Goal: Task Accomplishment & Management: Manage account settings

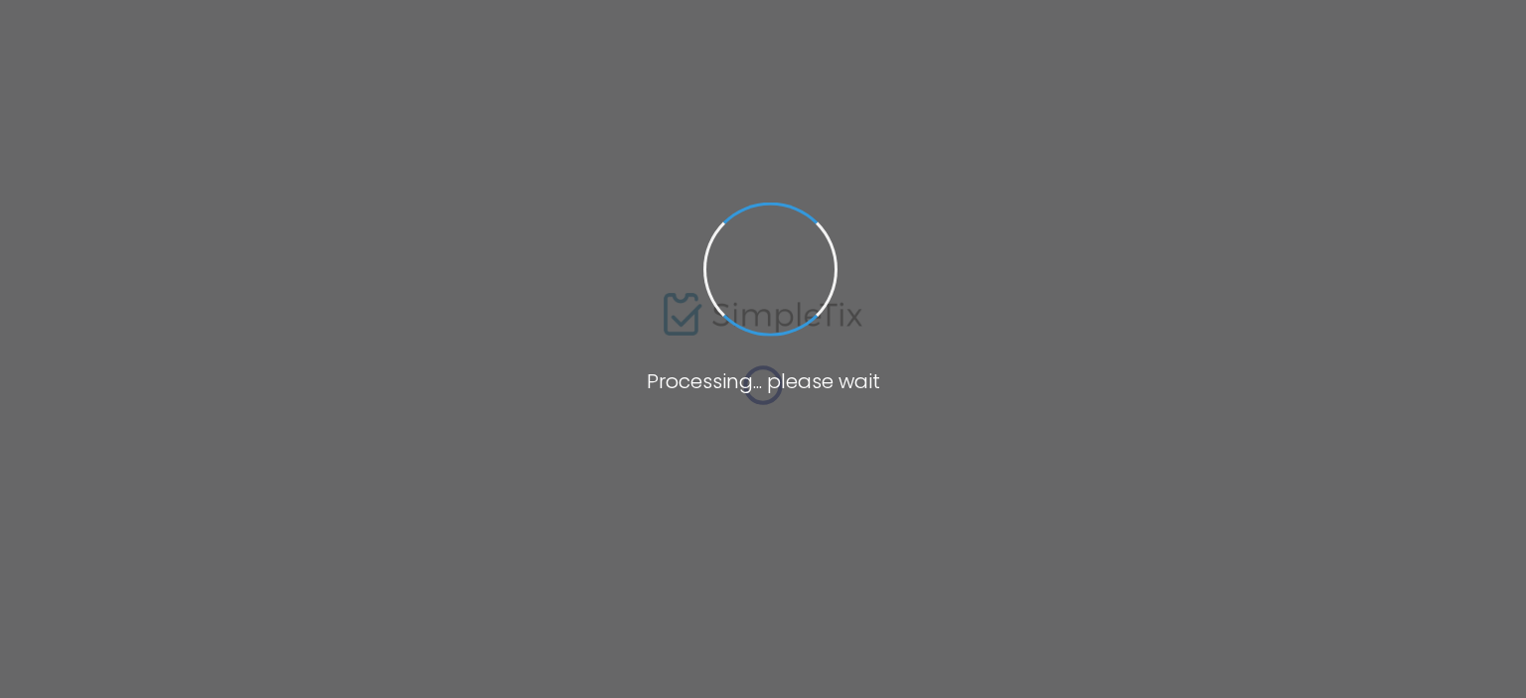
type input "https://www.simpletix.com/e/2025-sloan-lecture-series-tickets-196528"
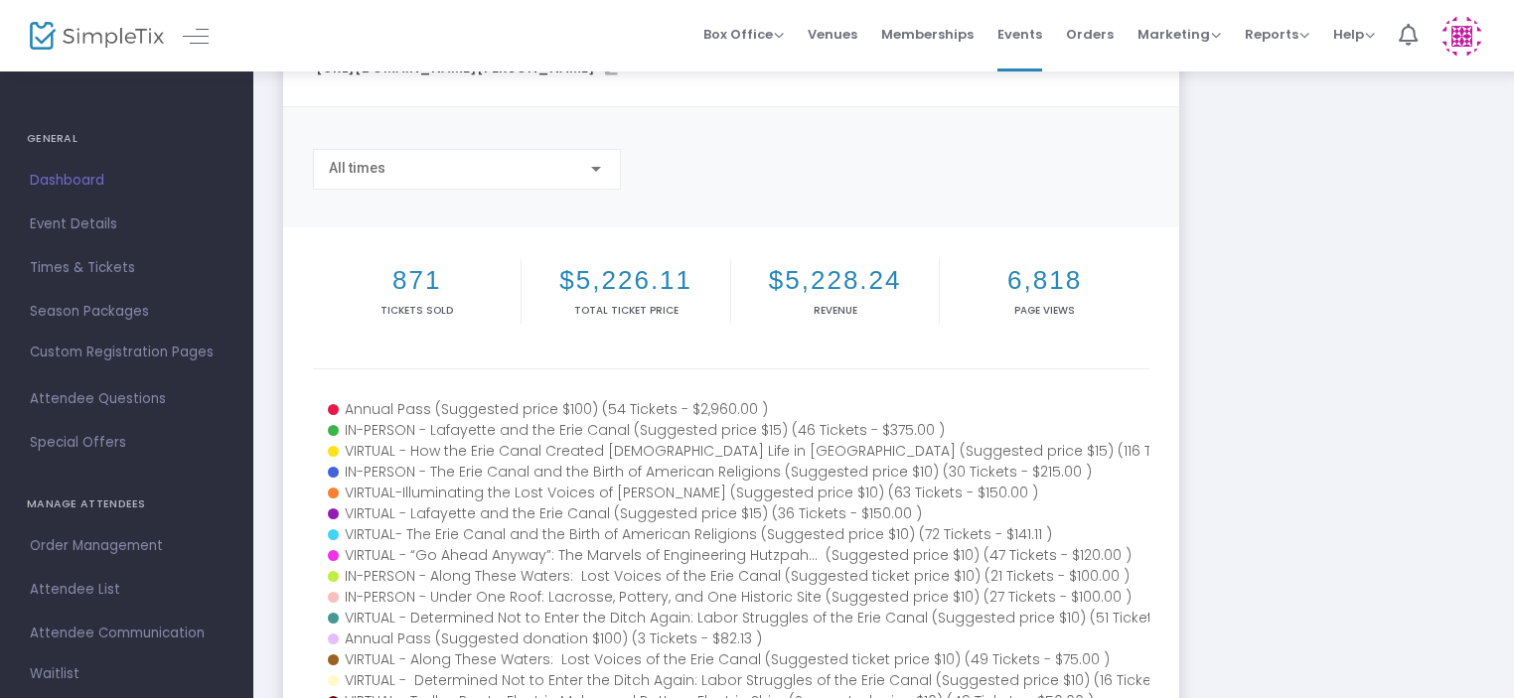
scroll to position [99, 0]
click at [580, 168] on div "All times" at bounding box center [458, 169] width 258 height 16
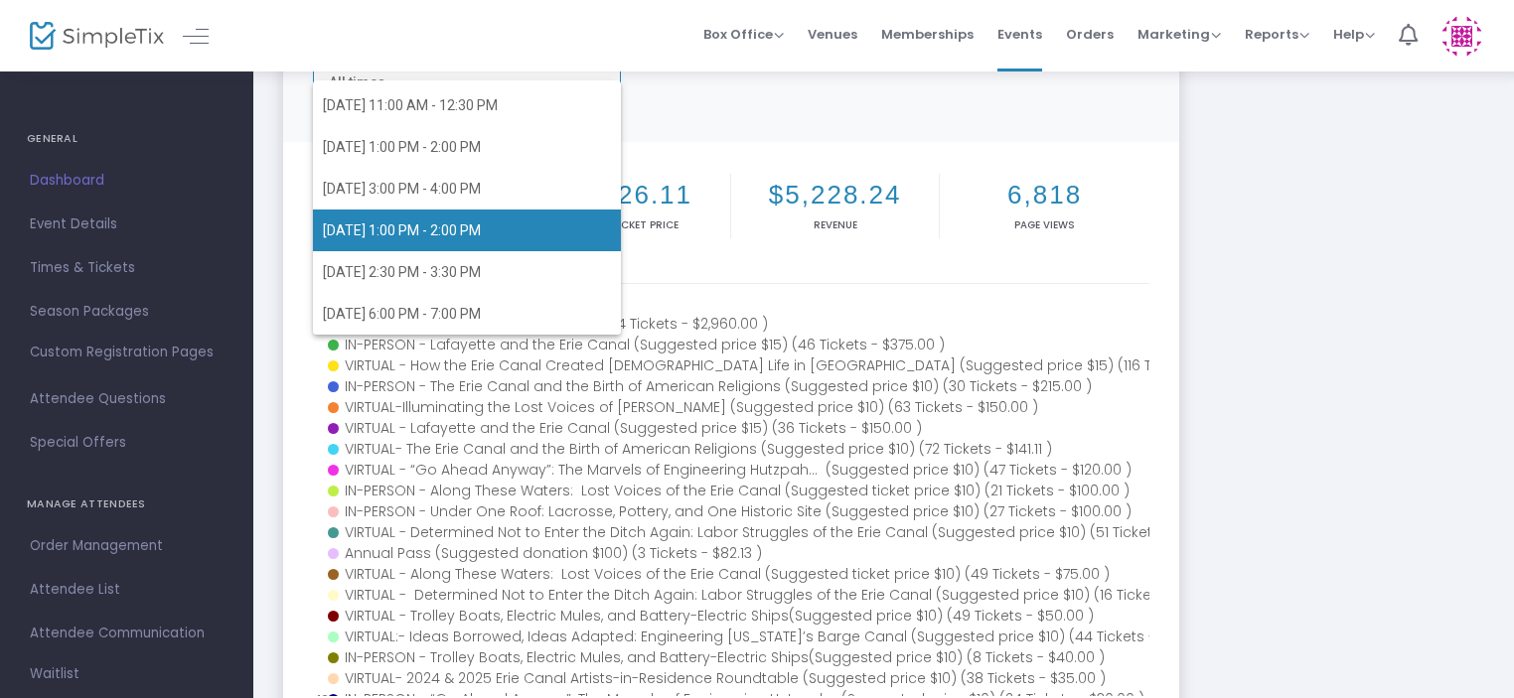
scroll to position [298, 0]
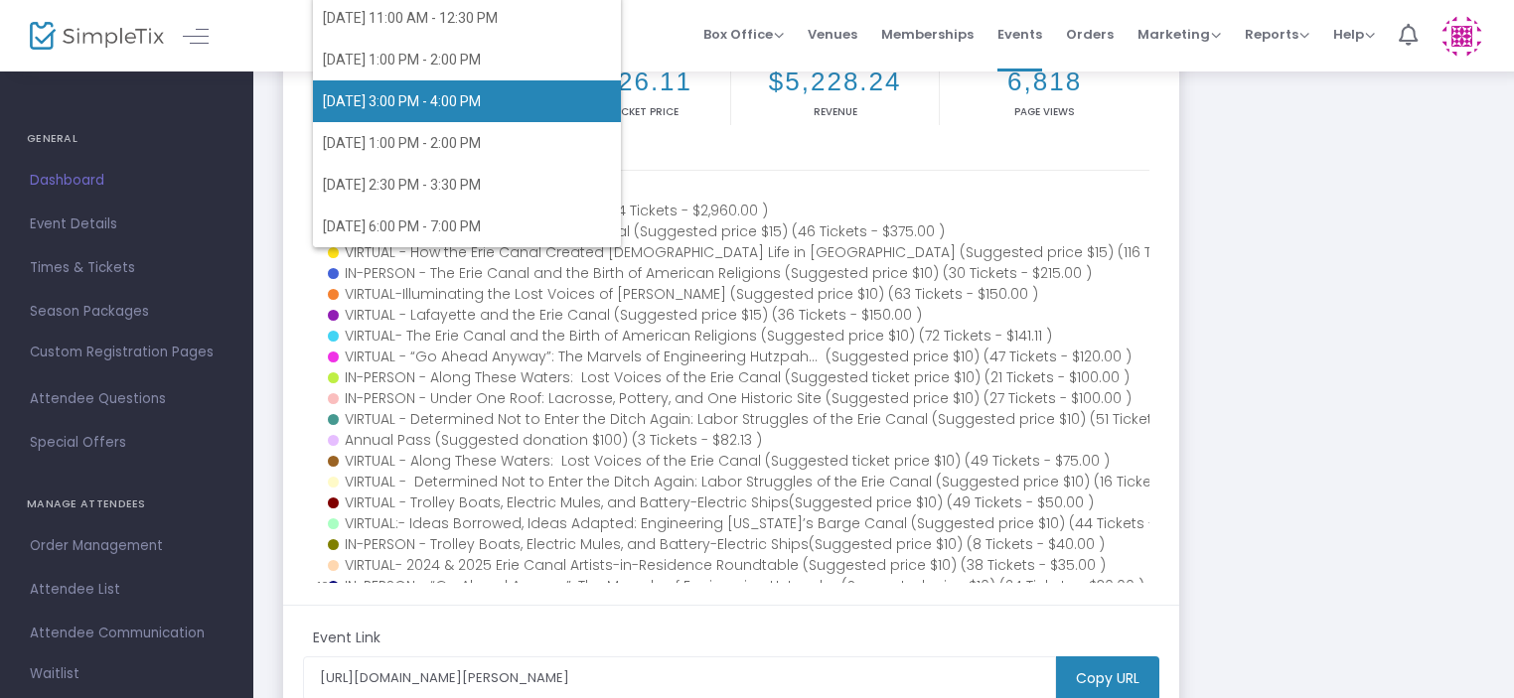
click at [435, 107] on span "10/5/2025 3:00 PM - 4:00 PM" at bounding box center [402, 101] width 158 height 16
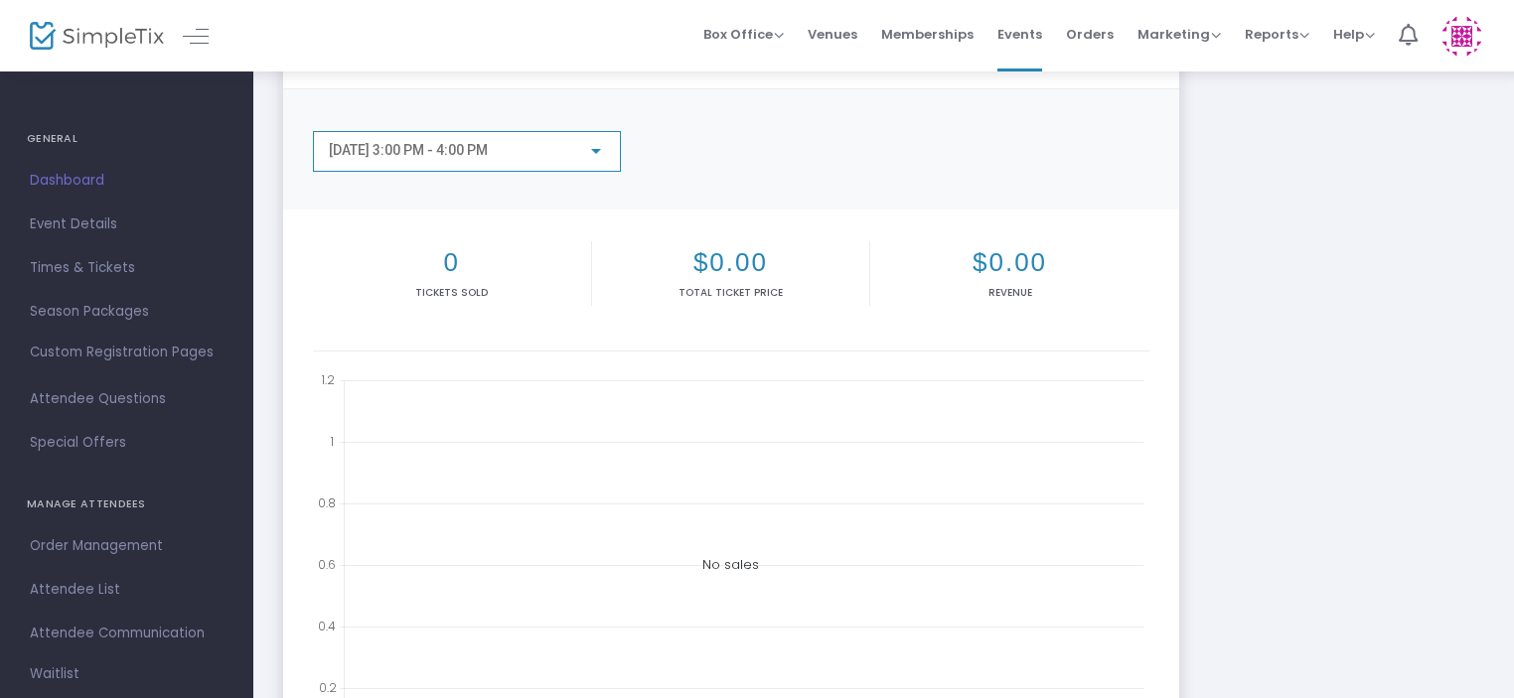
scroll to position [0, 0]
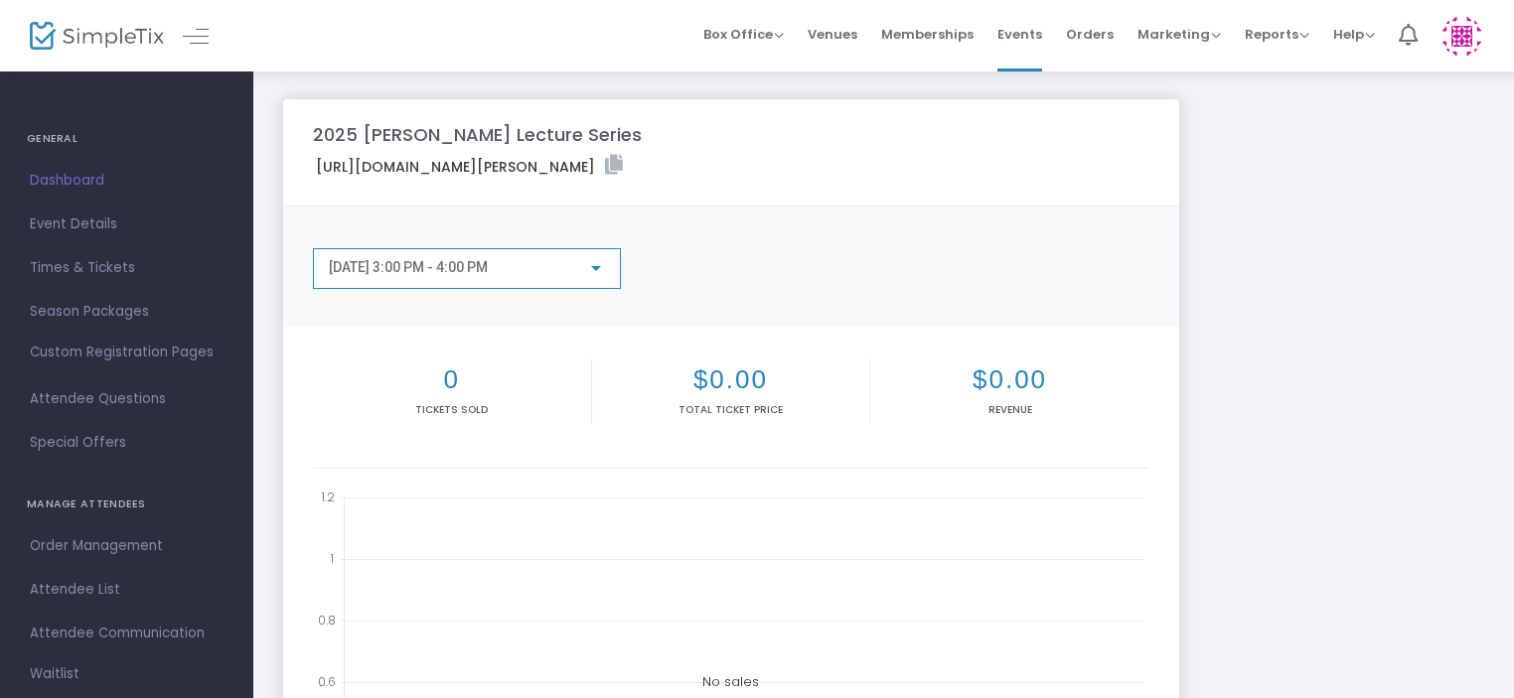
click at [566, 263] on div "10/5/2025 3:00 PM - 4:00 PM" at bounding box center [458, 268] width 258 height 16
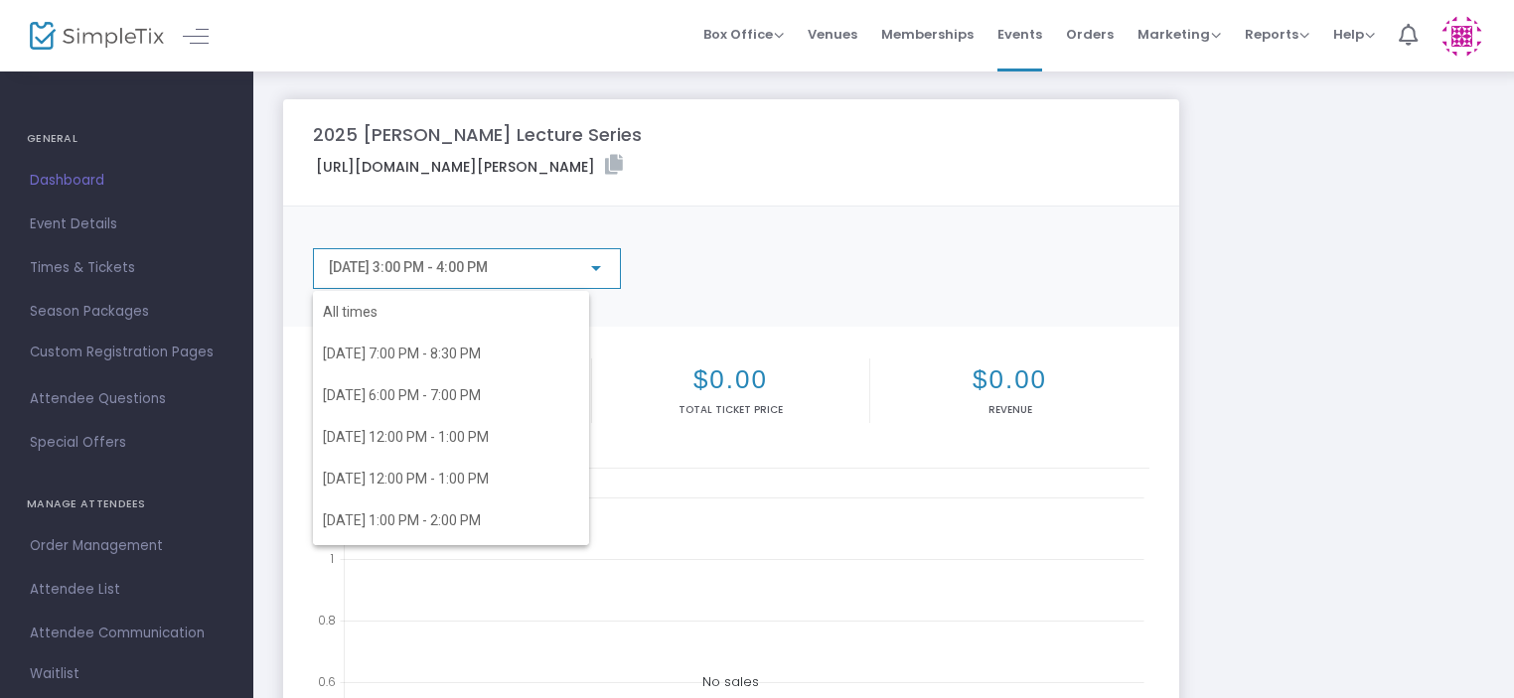
scroll to position [512, 0]
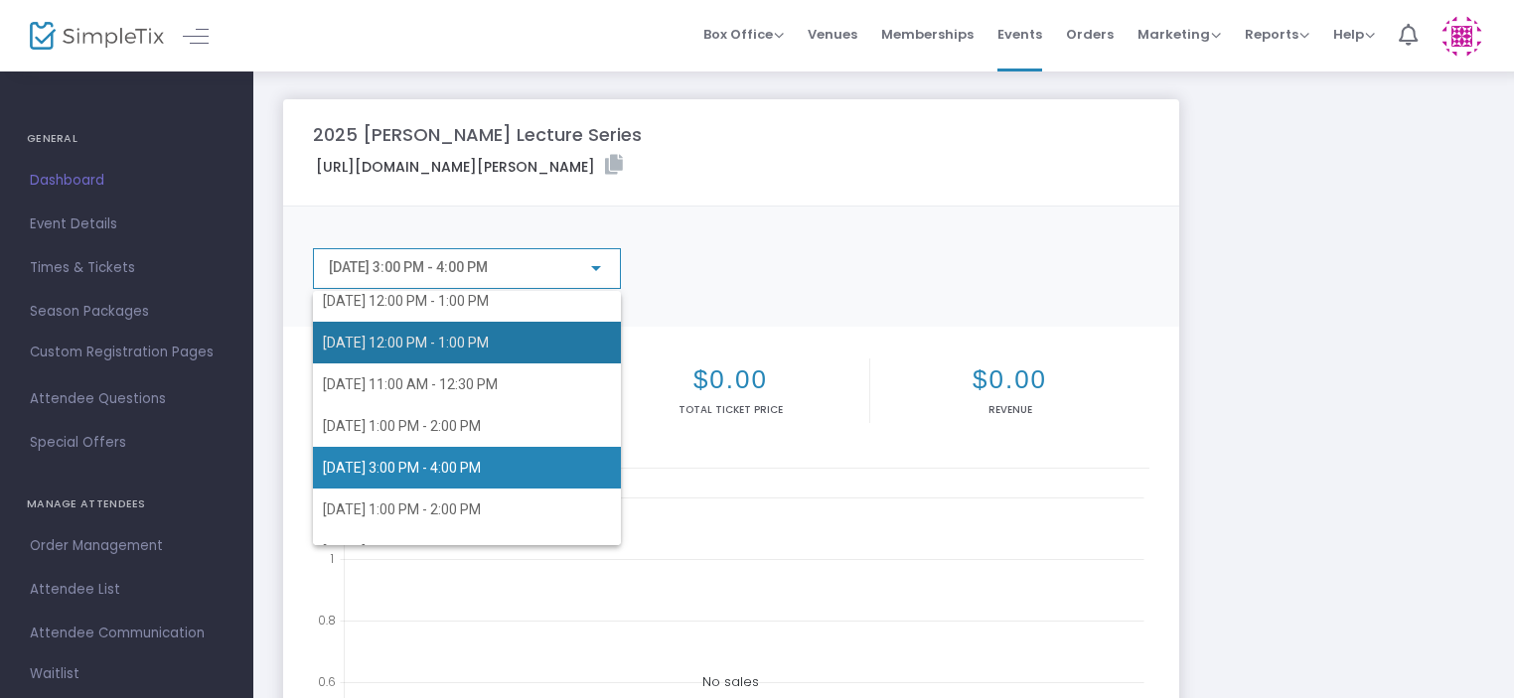
click at [488, 335] on span "9/18/2025 12:00 PM - 1:00 PM" at bounding box center [406, 343] width 166 height 16
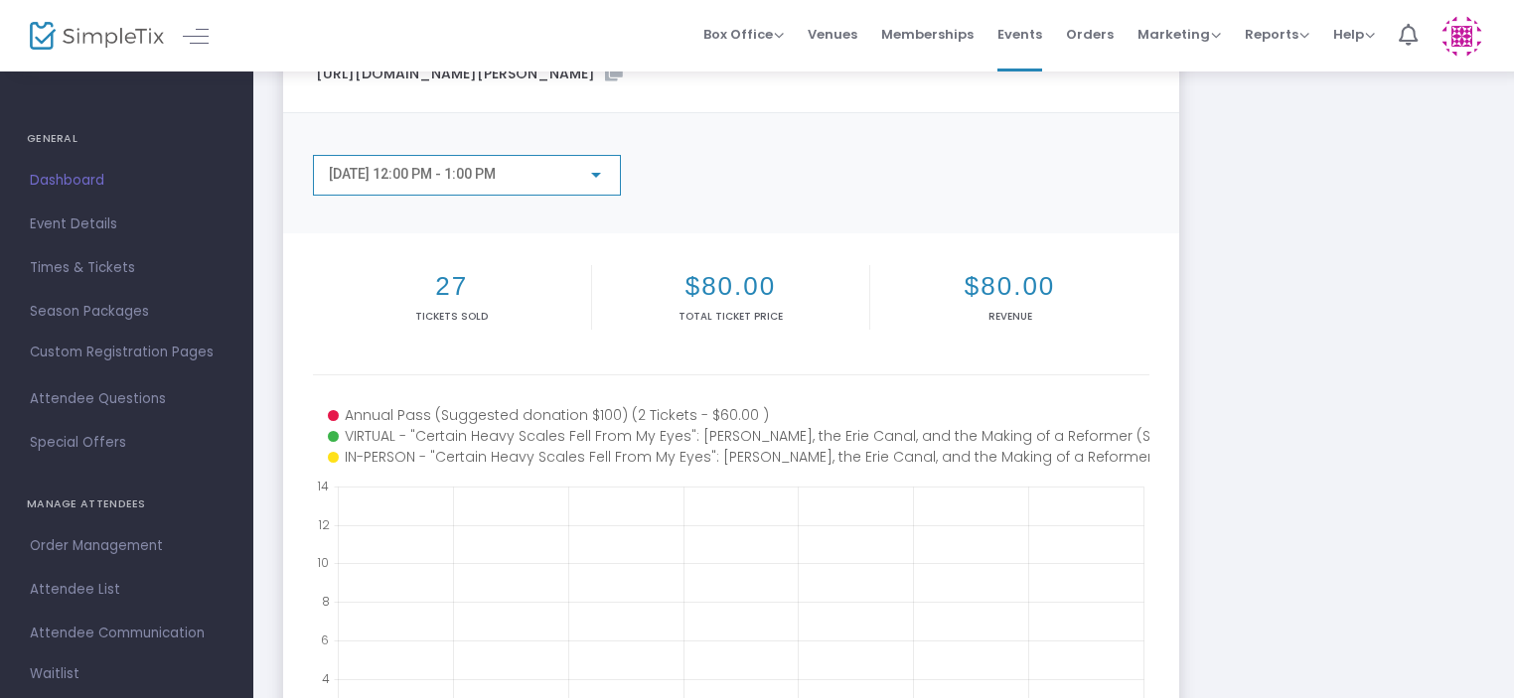
scroll to position [0, 0]
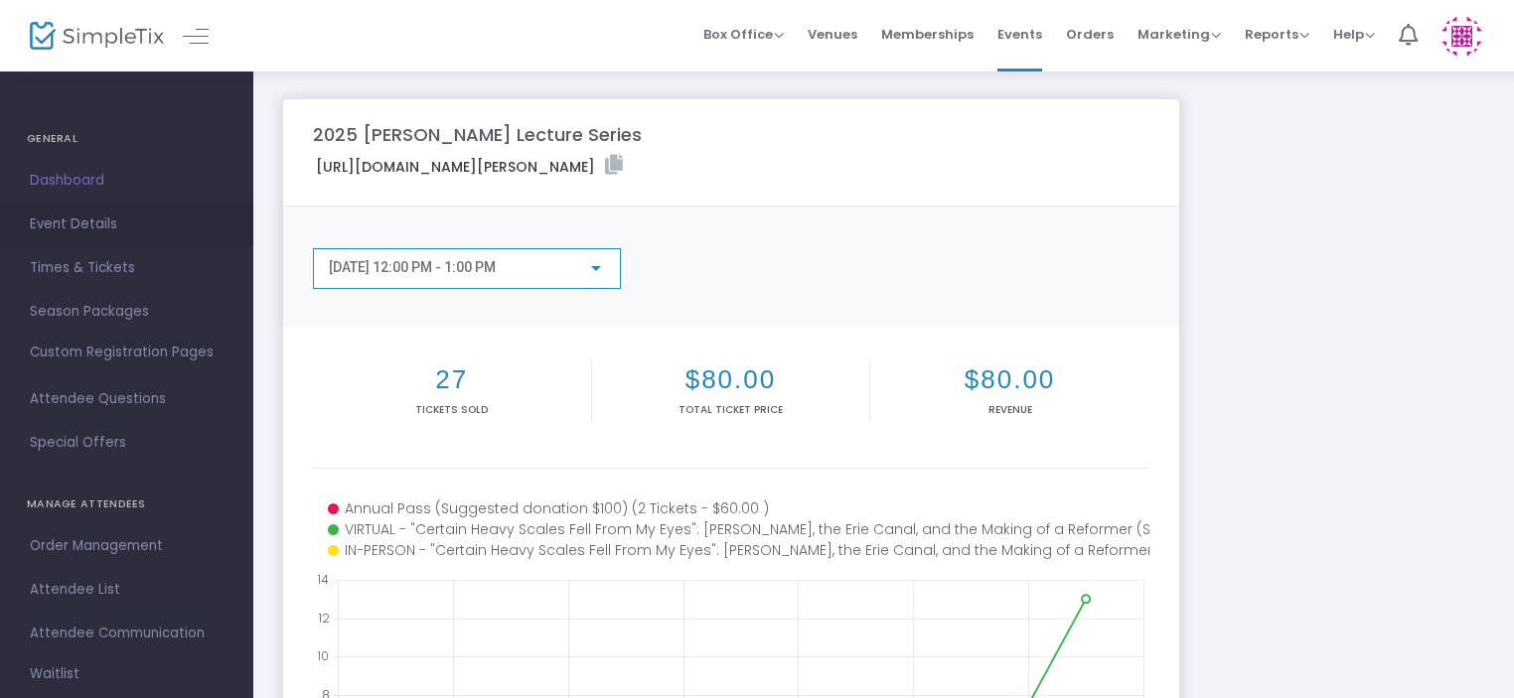
click at [75, 215] on span "Event Details" at bounding box center [127, 225] width 194 height 26
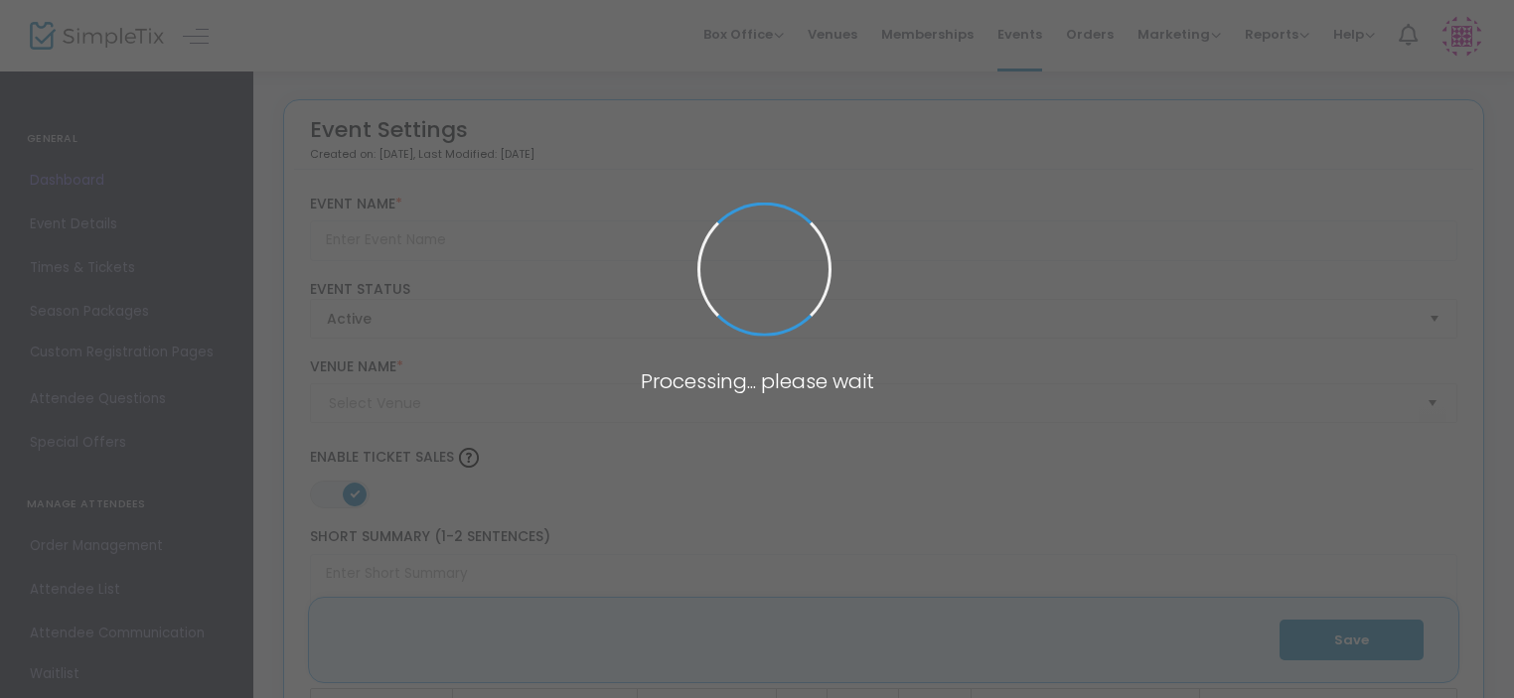
type input "2025 Sloan Lecture Series"
type textarea "2025 Sloan Lecture Series - Monthly lectures that examine the Erie Canal's dive…"
type input "Register Now"
type input "Erie Canal Museum (Erie Canal Museum)"
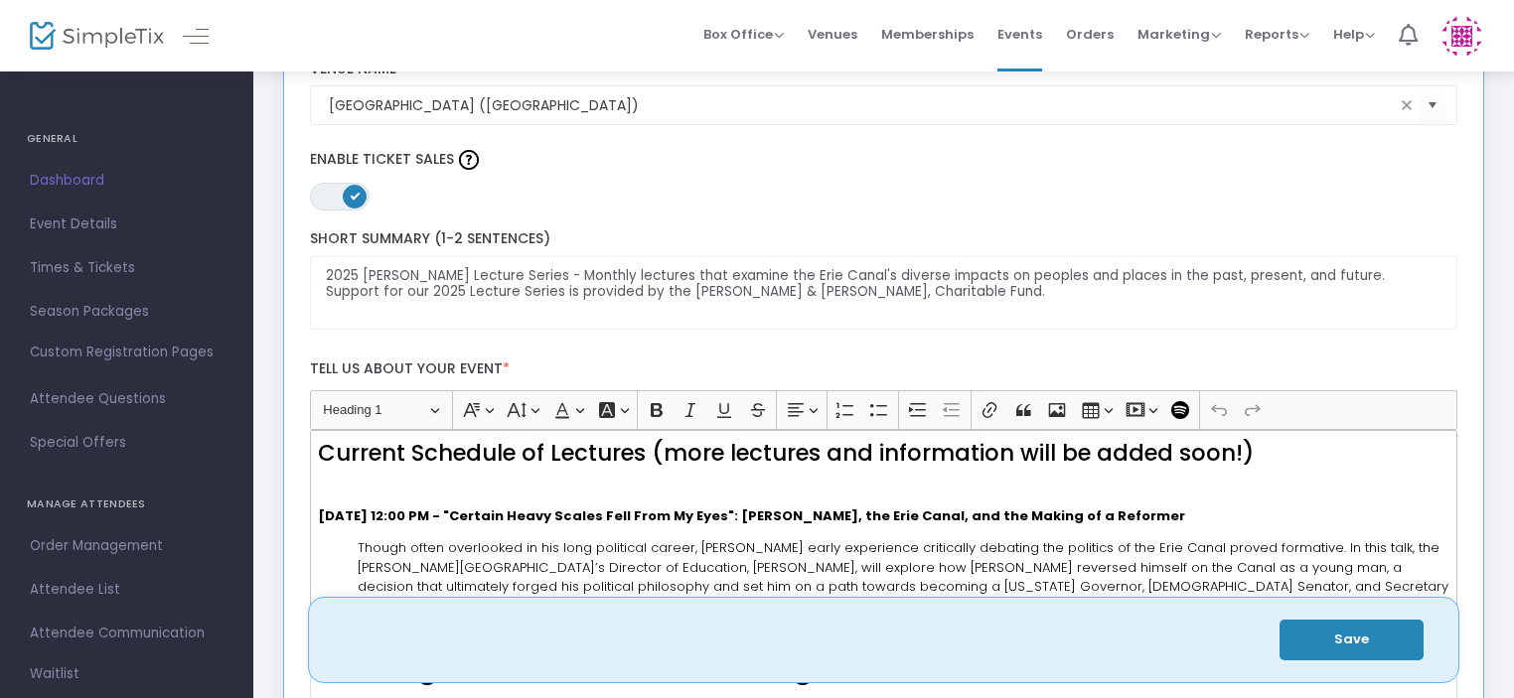
scroll to position [199, 0]
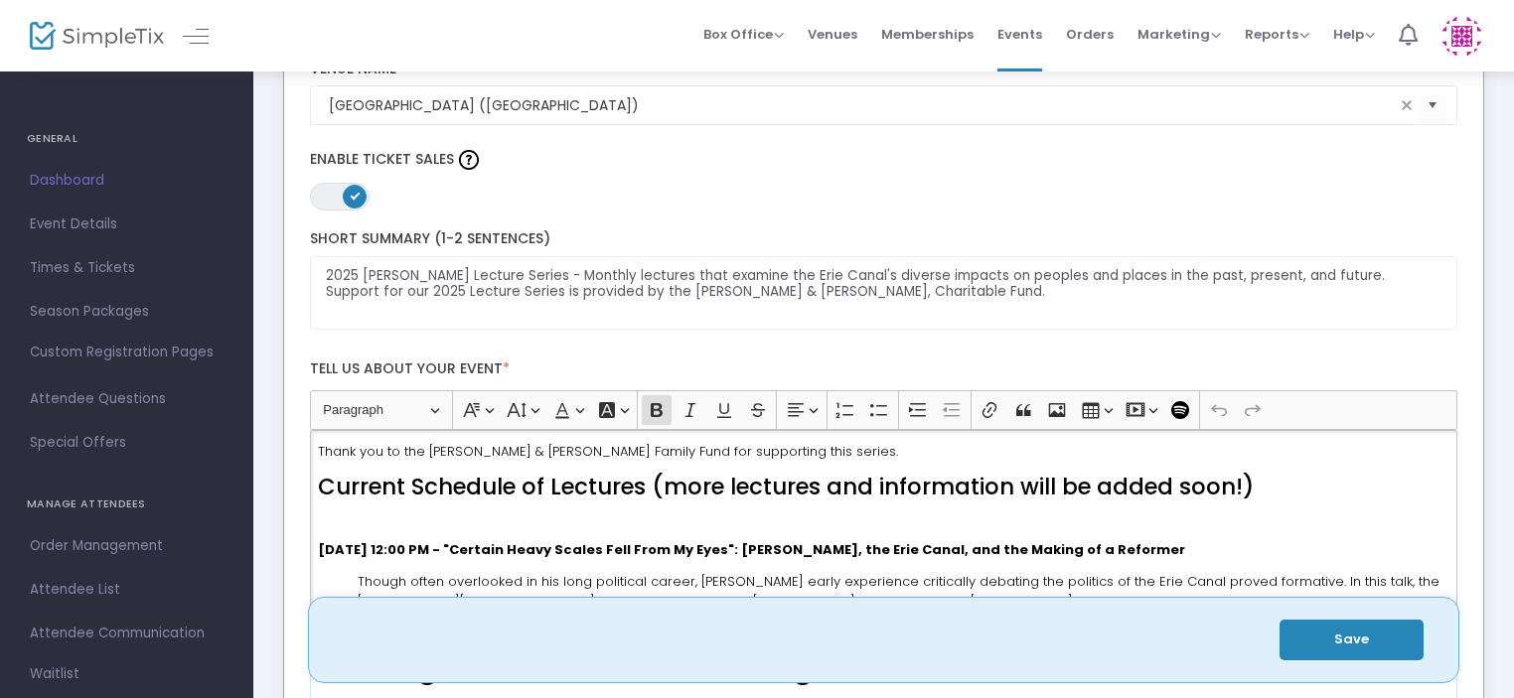
drag, startPoint x: 840, startPoint y: 525, endPoint x: 1251, endPoint y: 520, distance: 410.3
click at [1251, 540] on p "Thursday, September 18 @ 12:00 PM - "Certain Heavy Scales Fell From My Eyes": W…" at bounding box center [883, 550] width 1130 height 20
click at [1250, 540] on p "Thursday, September 18 @ 12:00 PM - "Certain Heavy Scales Fell From My Eyes": W…" at bounding box center [883, 550] width 1130 height 20
copy strong "William Seward, the Erie Canal, and the Making of a Reformer"
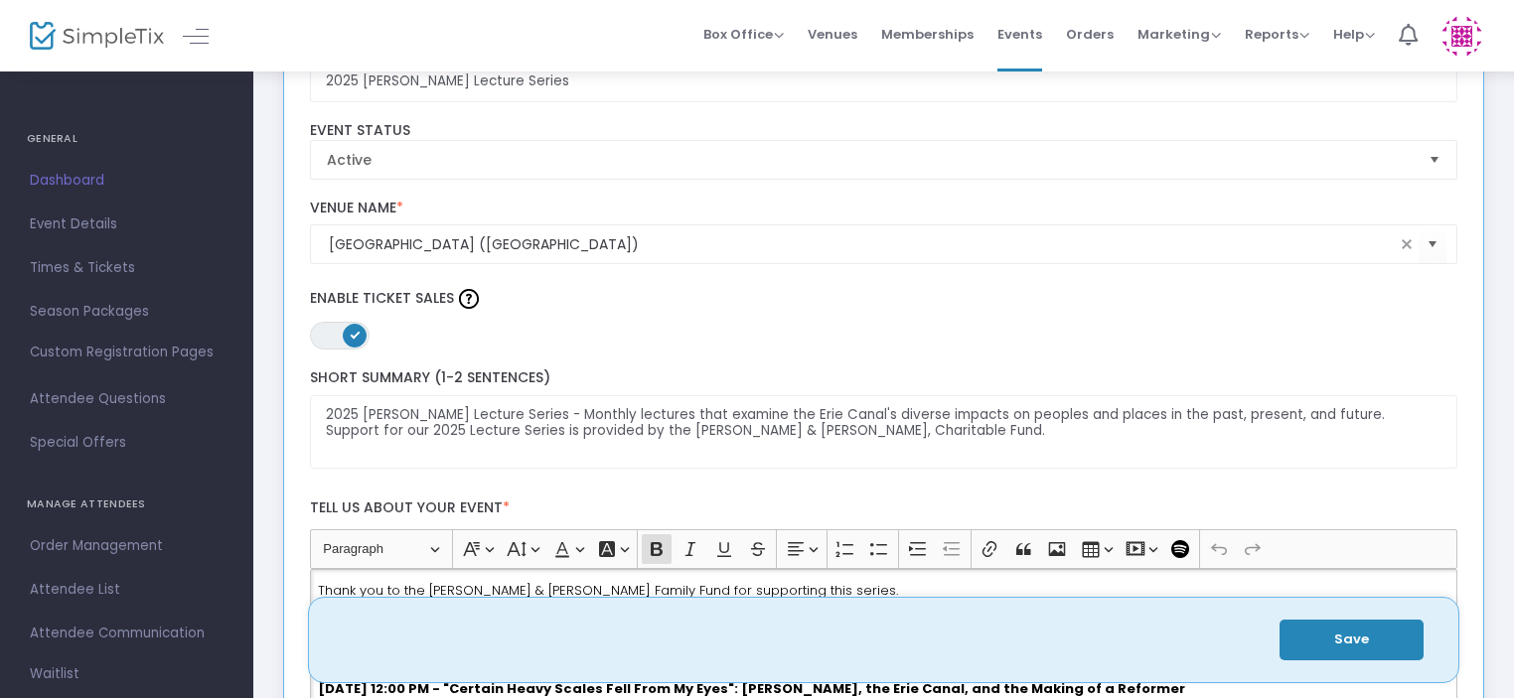
scroll to position [0, 0]
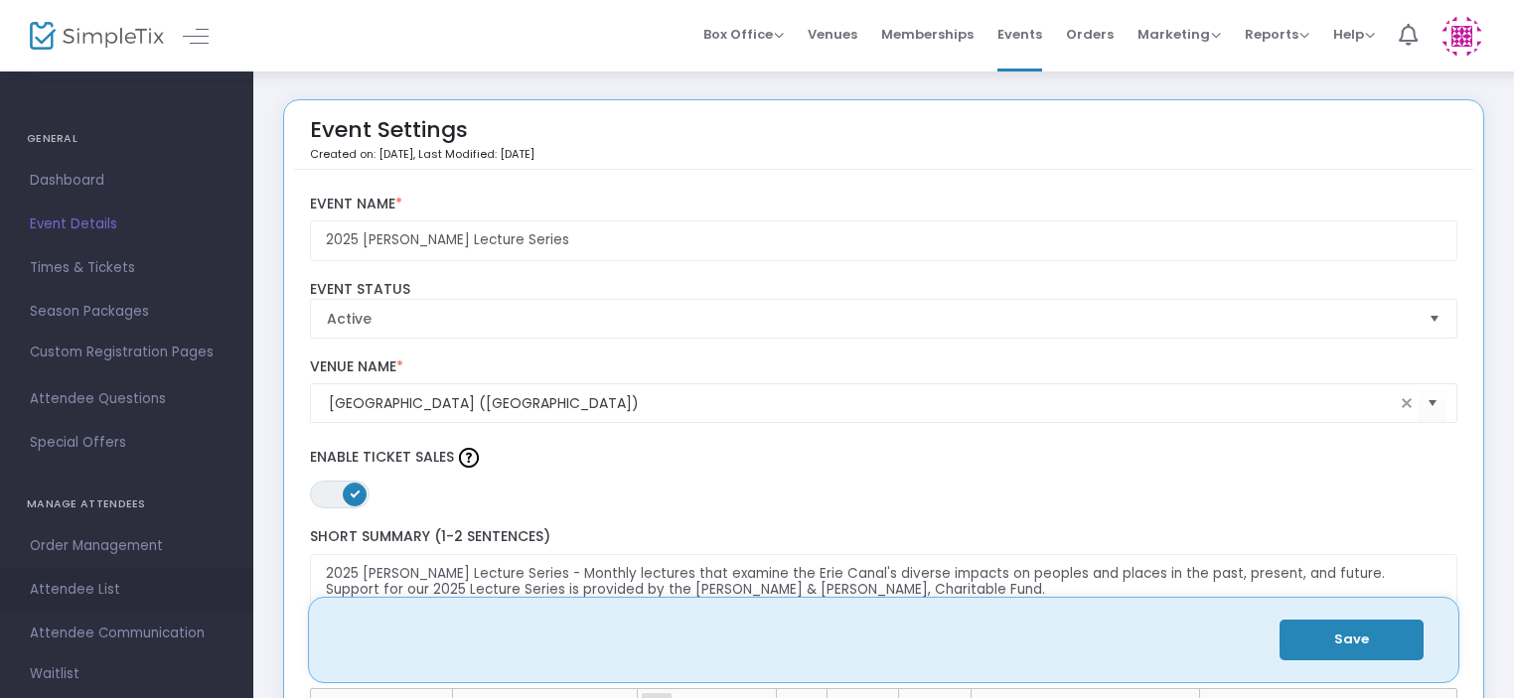
click at [79, 597] on span "Attendee List" at bounding box center [127, 590] width 194 height 26
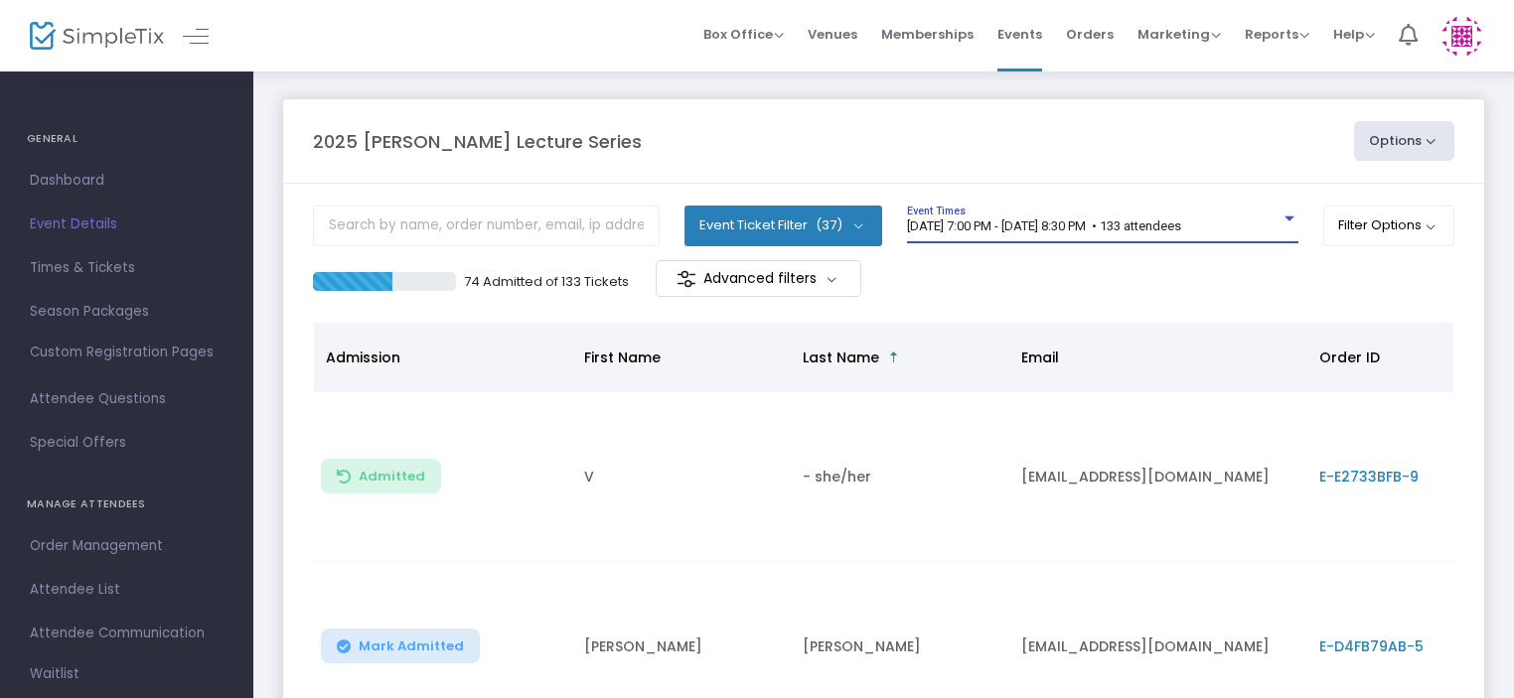
click at [1267, 225] on div "1/15/2025 @ 7:00 PM - 1/15/2025 @ 8:30 PM • 133 attendees" at bounding box center [1093, 227] width 373 height 15
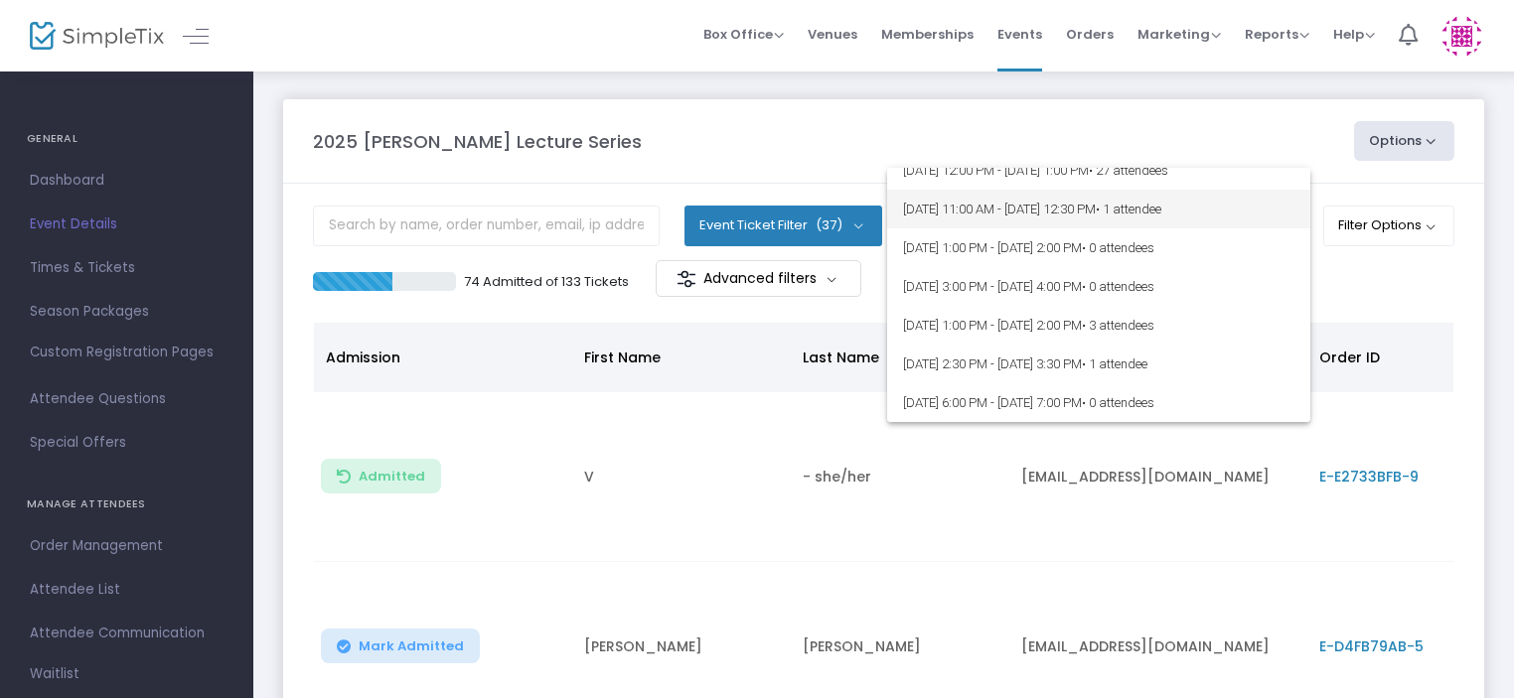
scroll to position [421, 0]
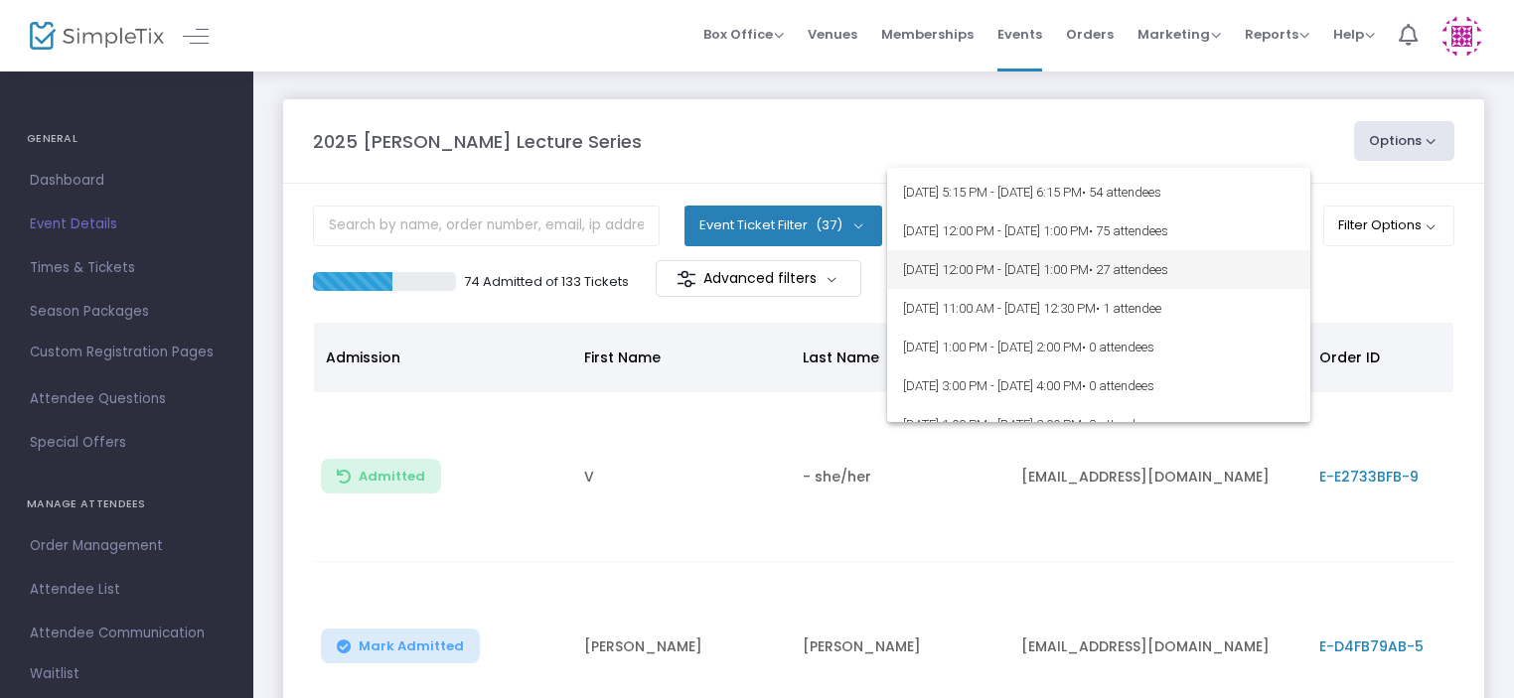
click at [981, 271] on span "9/18/2025 @ 12:00 PM - 9/18/2025 @ 1:00 PM • 27 attendees" at bounding box center [1098, 269] width 391 height 39
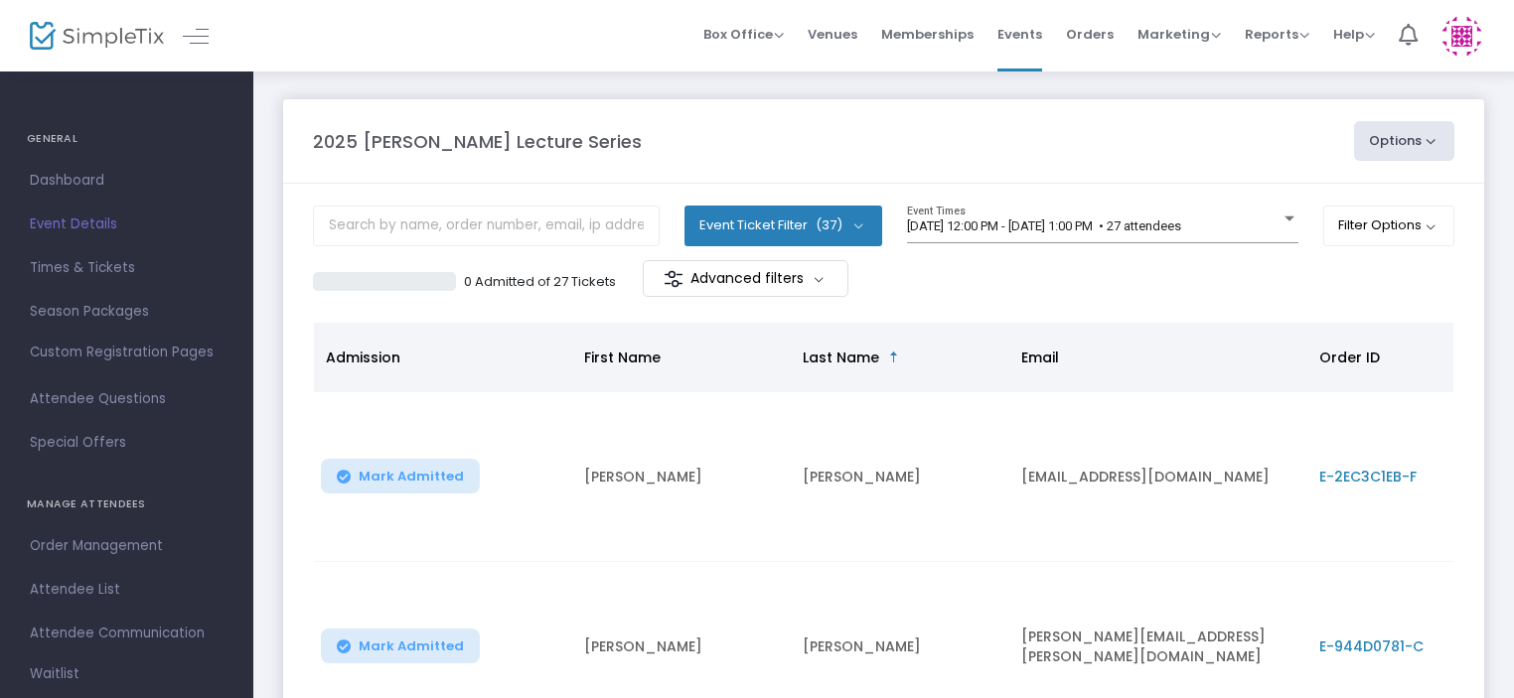
click at [1415, 144] on button "Options" at bounding box center [1404, 141] width 101 height 40
click at [1333, 209] on li "Export List" at bounding box center [1350, 200] width 183 height 39
radio input "false"
radio input "true"
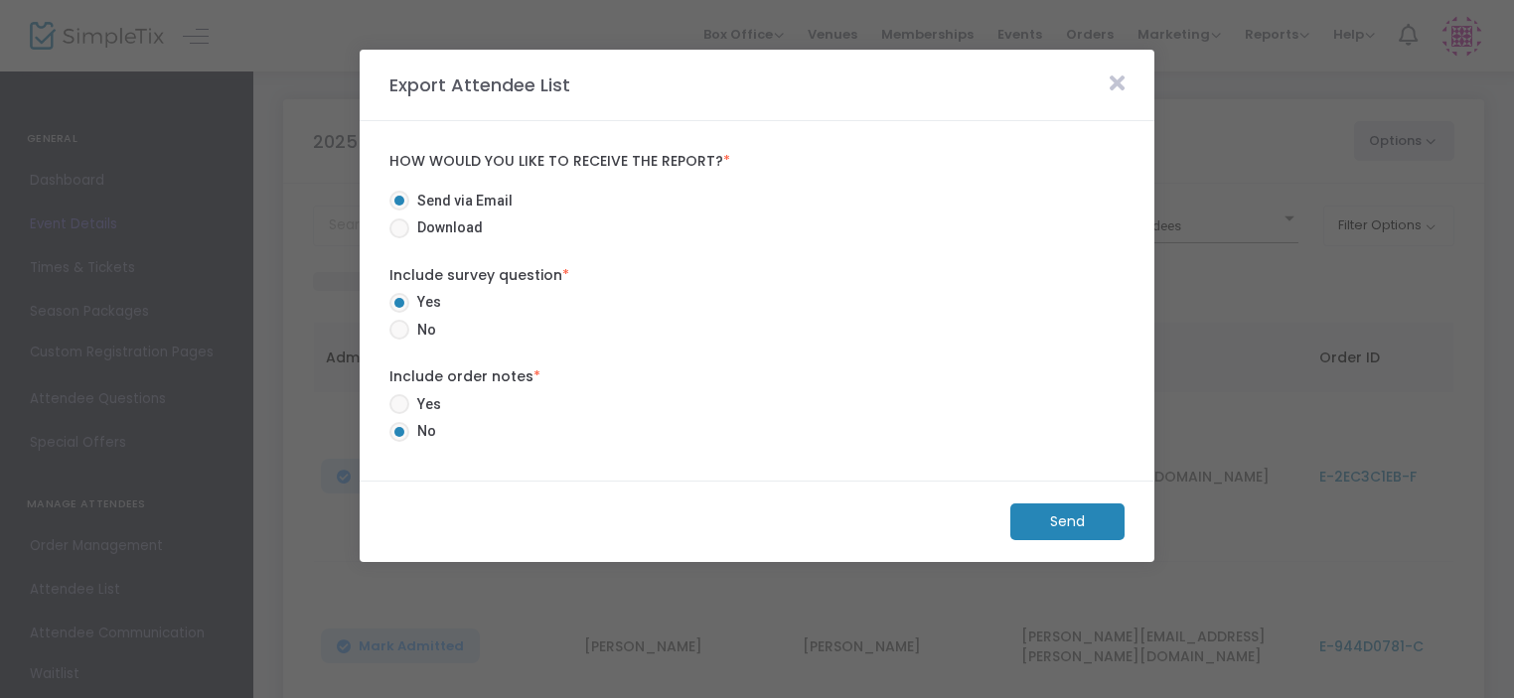
click at [394, 230] on span at bounding box center [399, 229] width 20 height 20
click at [398, 238] on input "Download" at bounding box center [398, 238] width 1 height 1
radio input "true"
click at [401, 322] on span at bounding box center [399, 330] width 20 height 20
click at [399, 340] on input "No" at bounding box center [398, 340] width 1 height 1
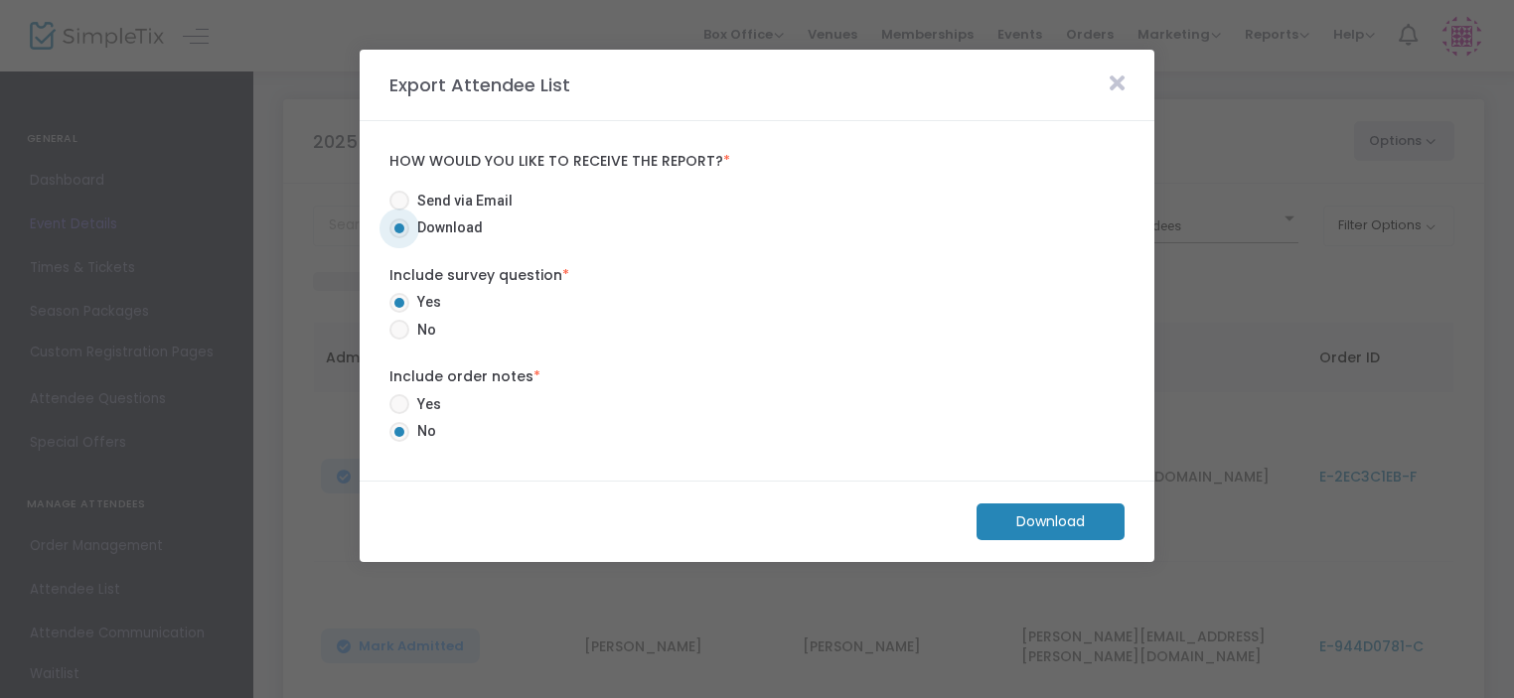
radio input "true"
click at [1066, 533] on m-button "Download" at bounding box center [1050, 522] width 148 height 37
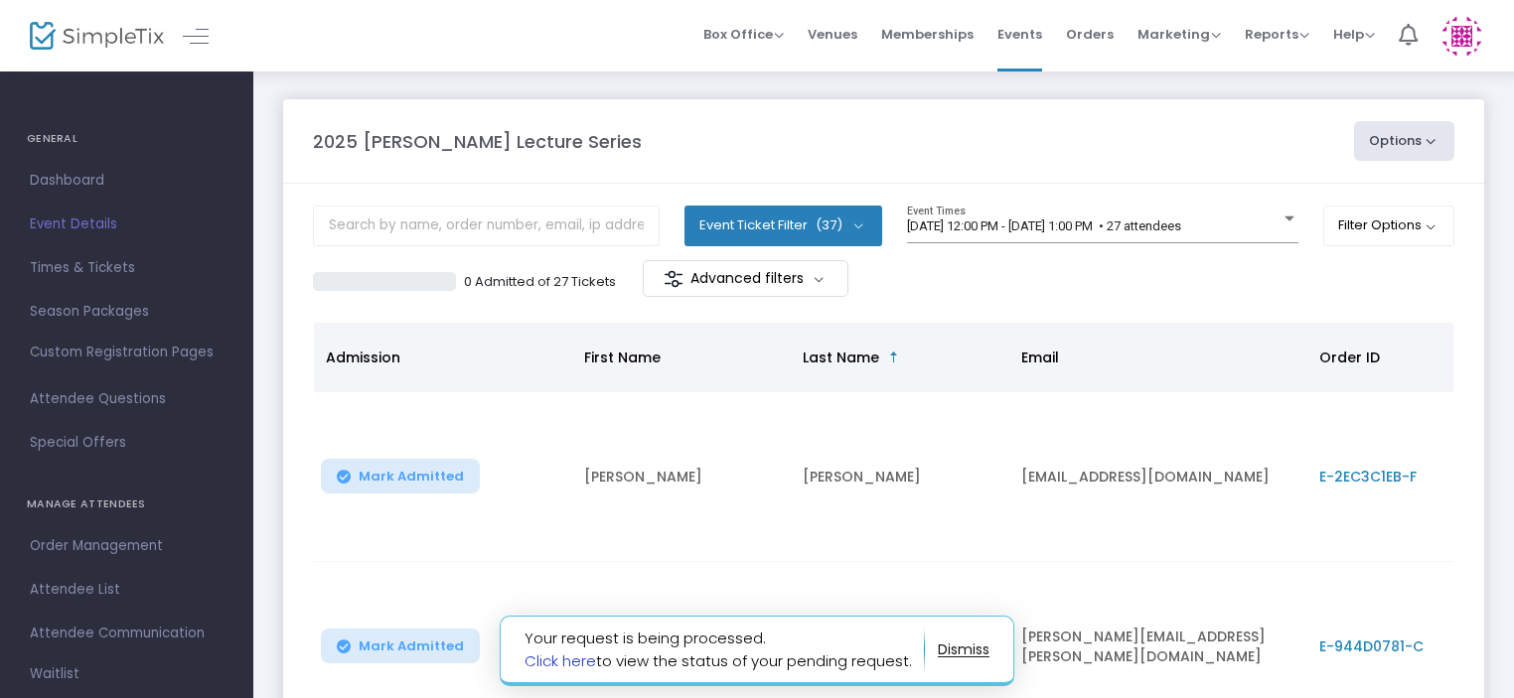
click at [568, 668] on link "Click here" at bounding box center [560, 661] width 72 height 21
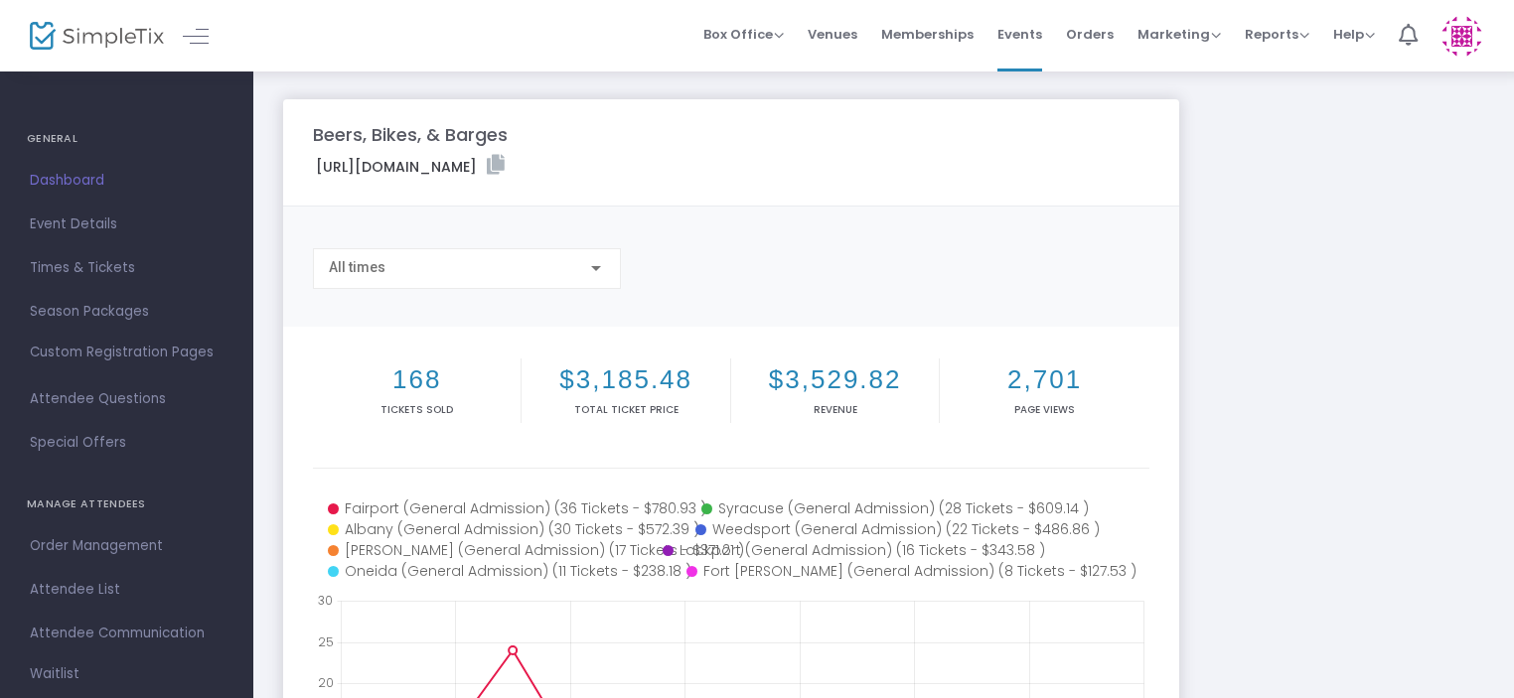
click at [596, 268] on div at bounding box center [596, 268] width 10 height 5
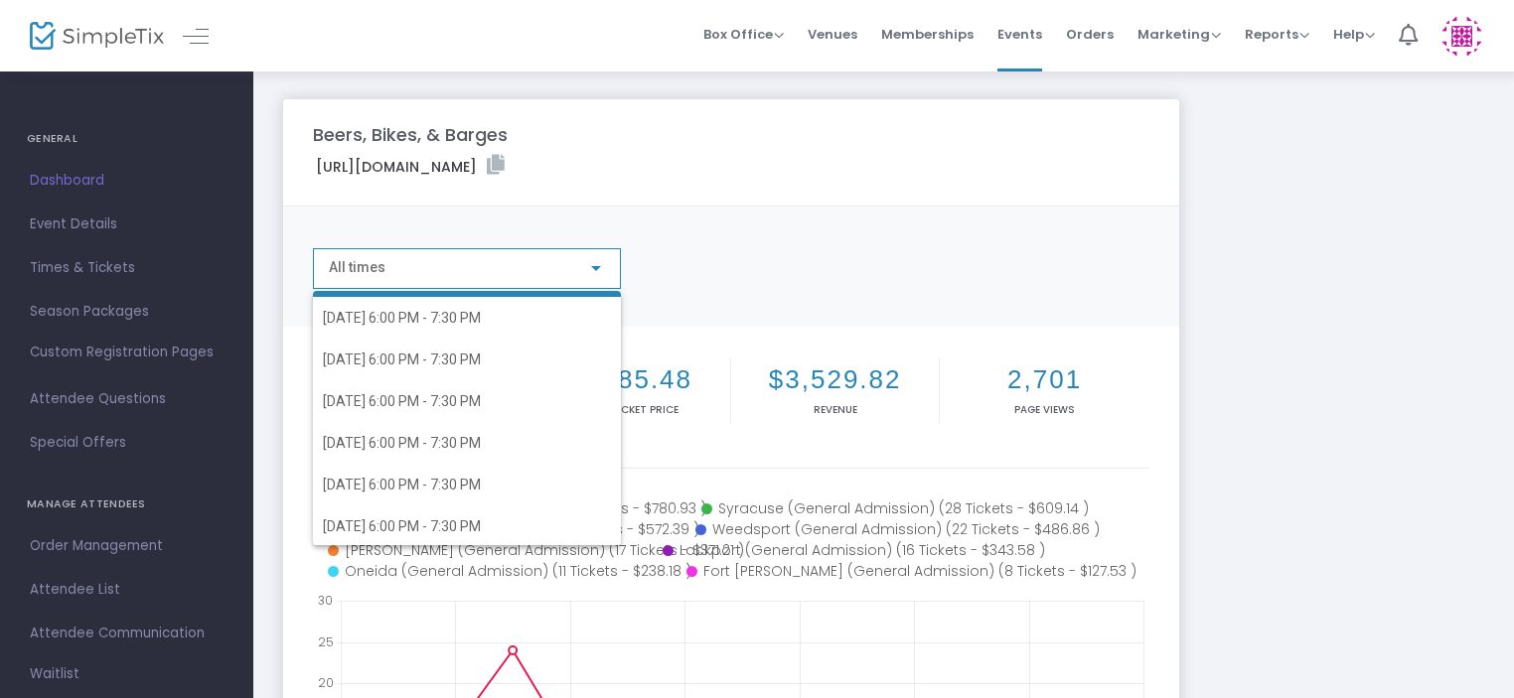
scroll to position [120, 0]
click at [515, 521] on span "[DATE] 6:00 PM - 7:30 PM" at bounding box center [467, 526] width 288 height 42
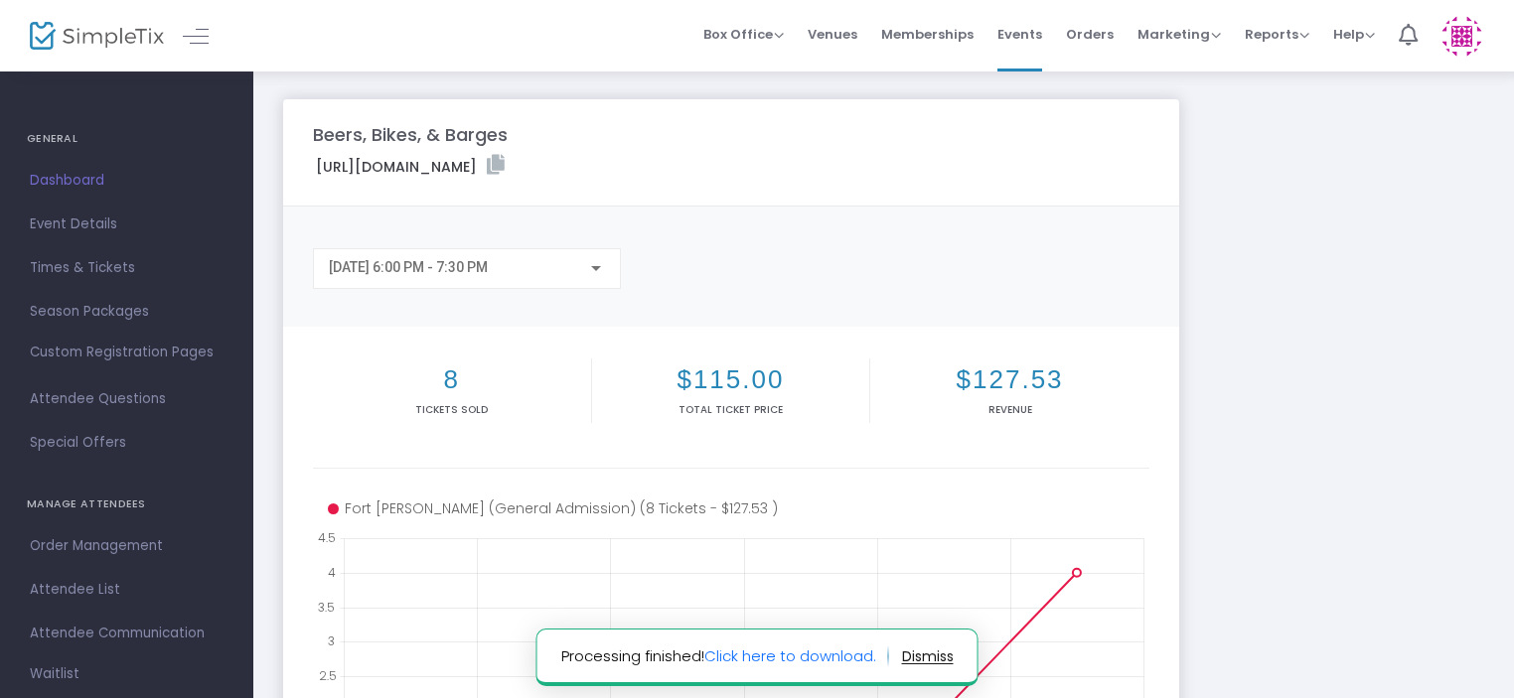
drag, startPoint x: 111, startPoint y: 579, endPoint x: 527, endPoint y: 379, distance: 461.6
click at [111, 579] on span "Attendee List" at bounding box center [127, 590] width 194 height 26
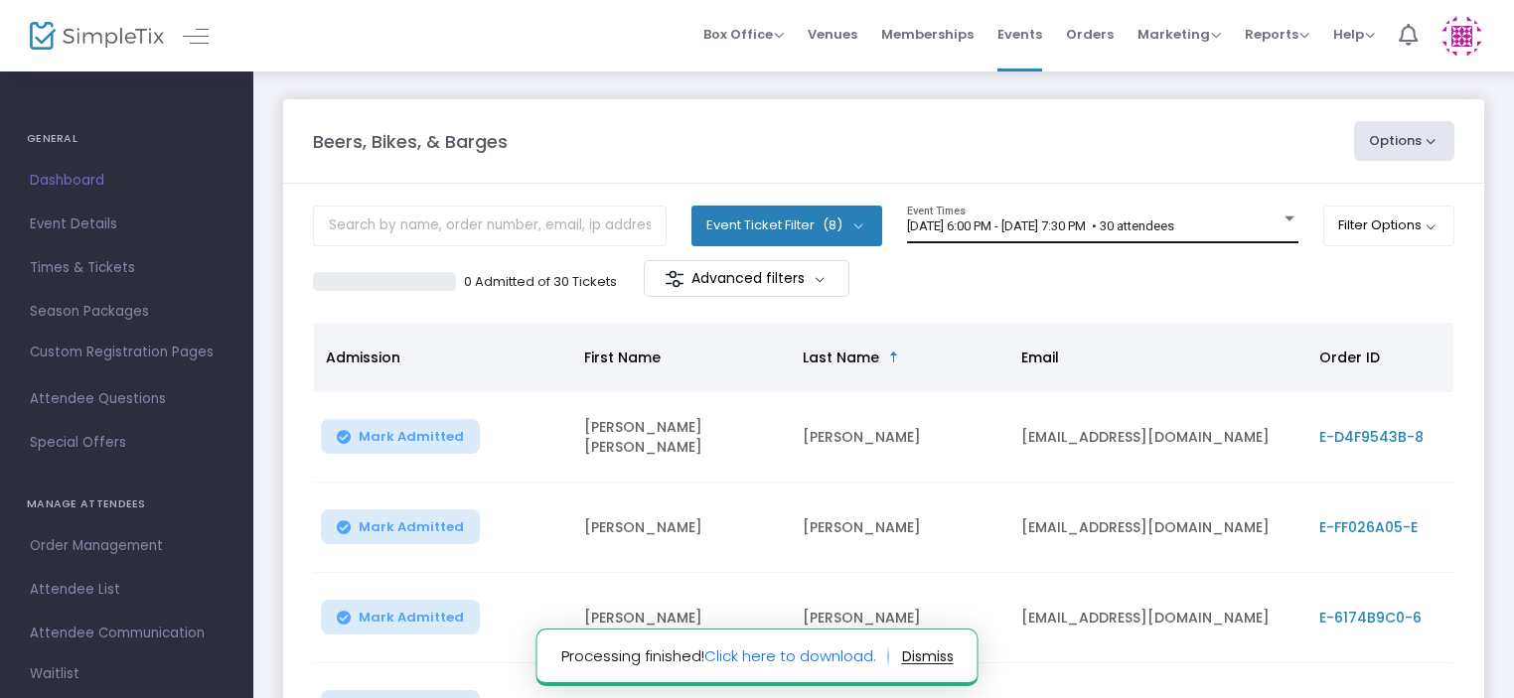
click at [1174, 227] on span "[DATE] 6:00 PM - [DATE] 7:30 PM • 30 attendees" at bounding box center [1040, 226] width 267 height 15
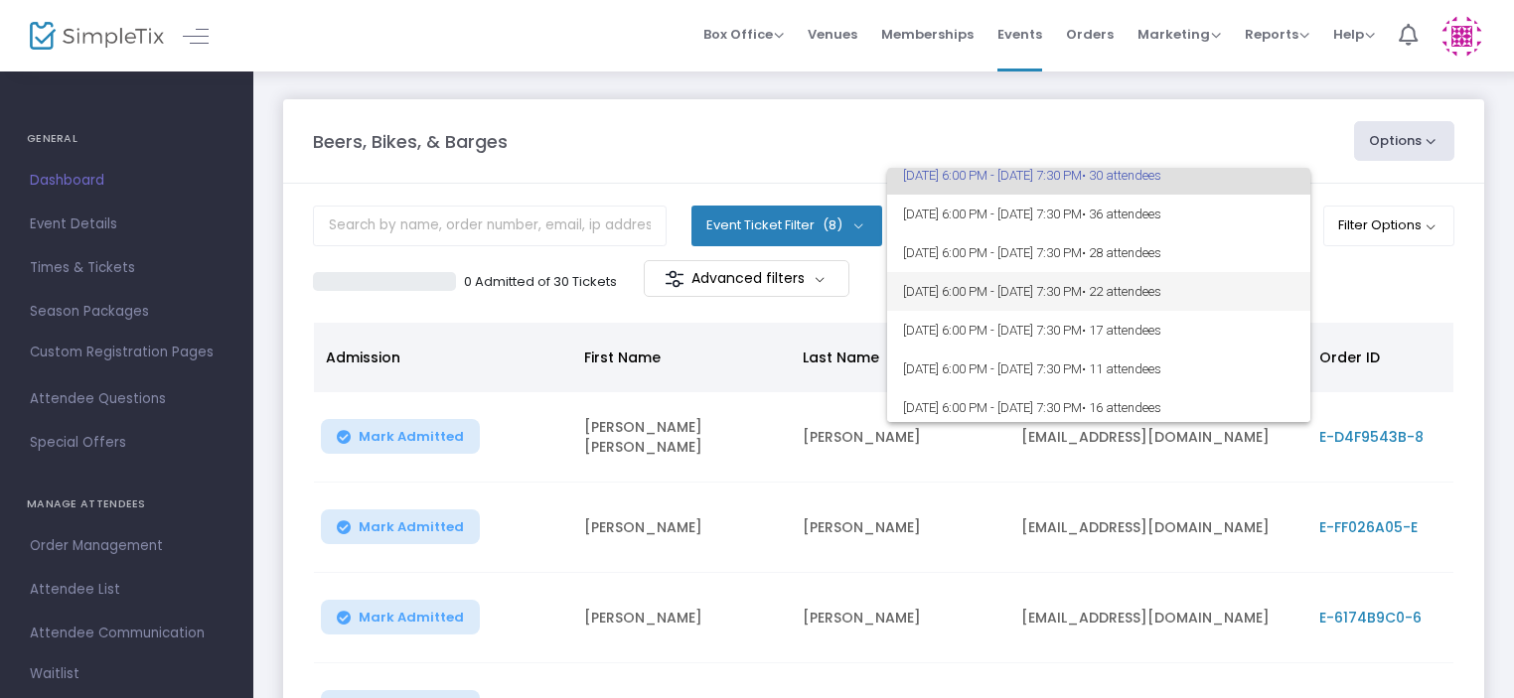
scroll to position [93, 0]
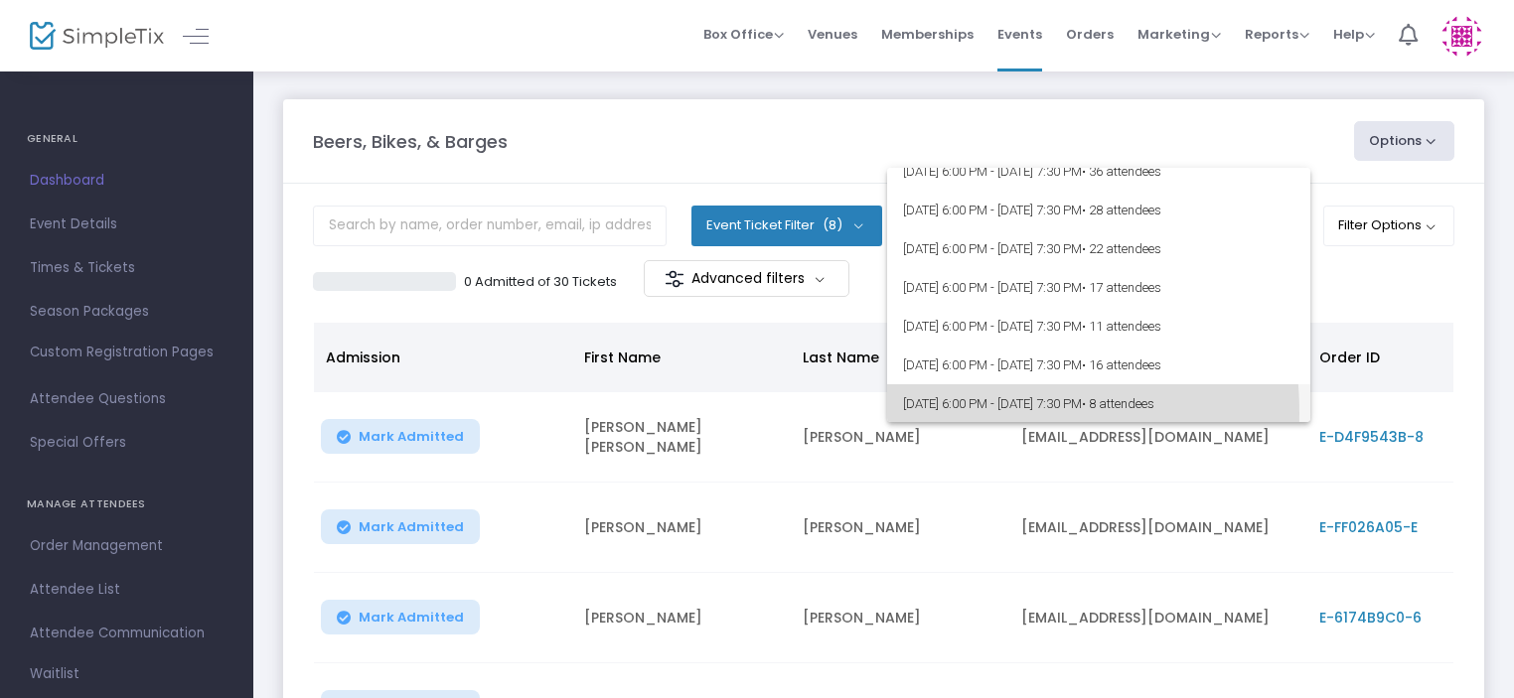
click at [935, 412] on span "[DATE] 6:00 PM - [DATE] 7:30 PM • 8 attendees" at bounding box center [1098, 403] width 391 height 39
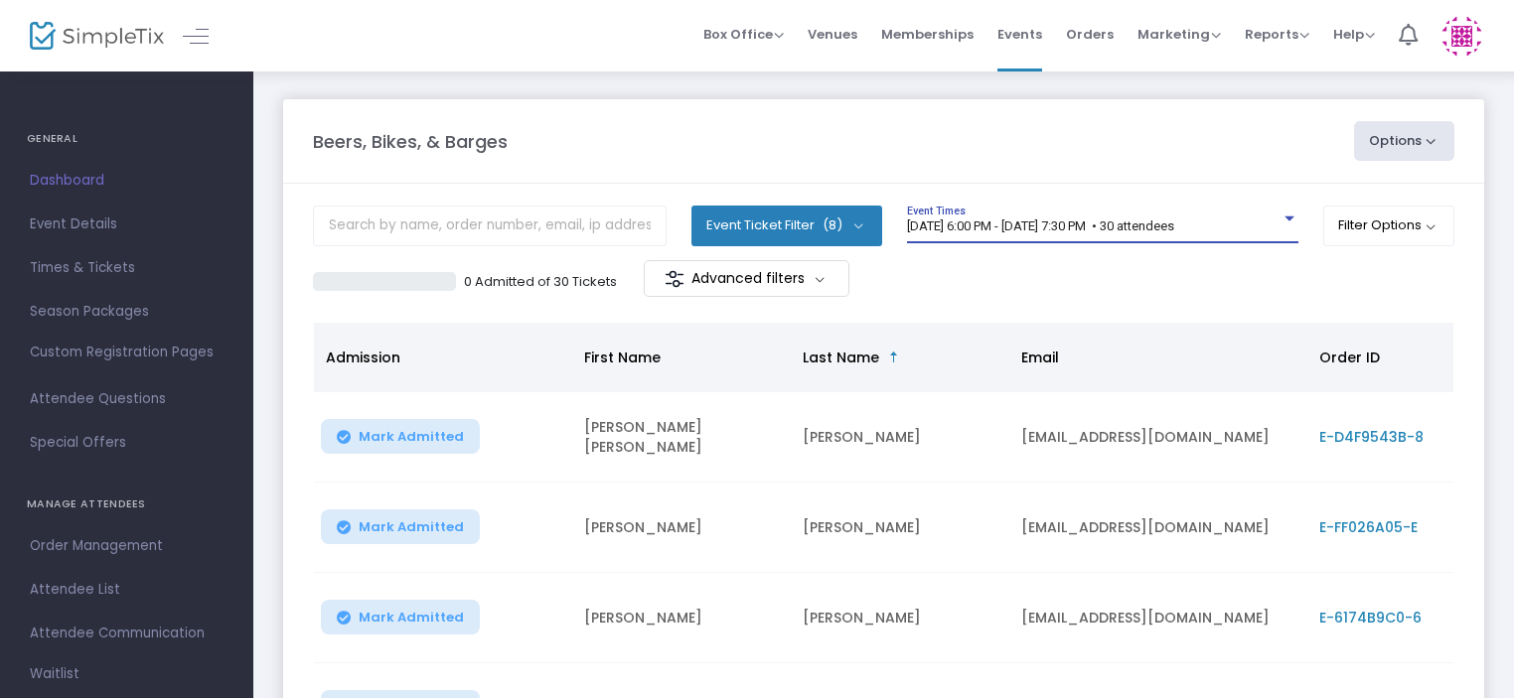
scroll to position [94, 0]
click at [1399, 147] on button "Options" at bounding box center [1404, 141] width 101 height 40
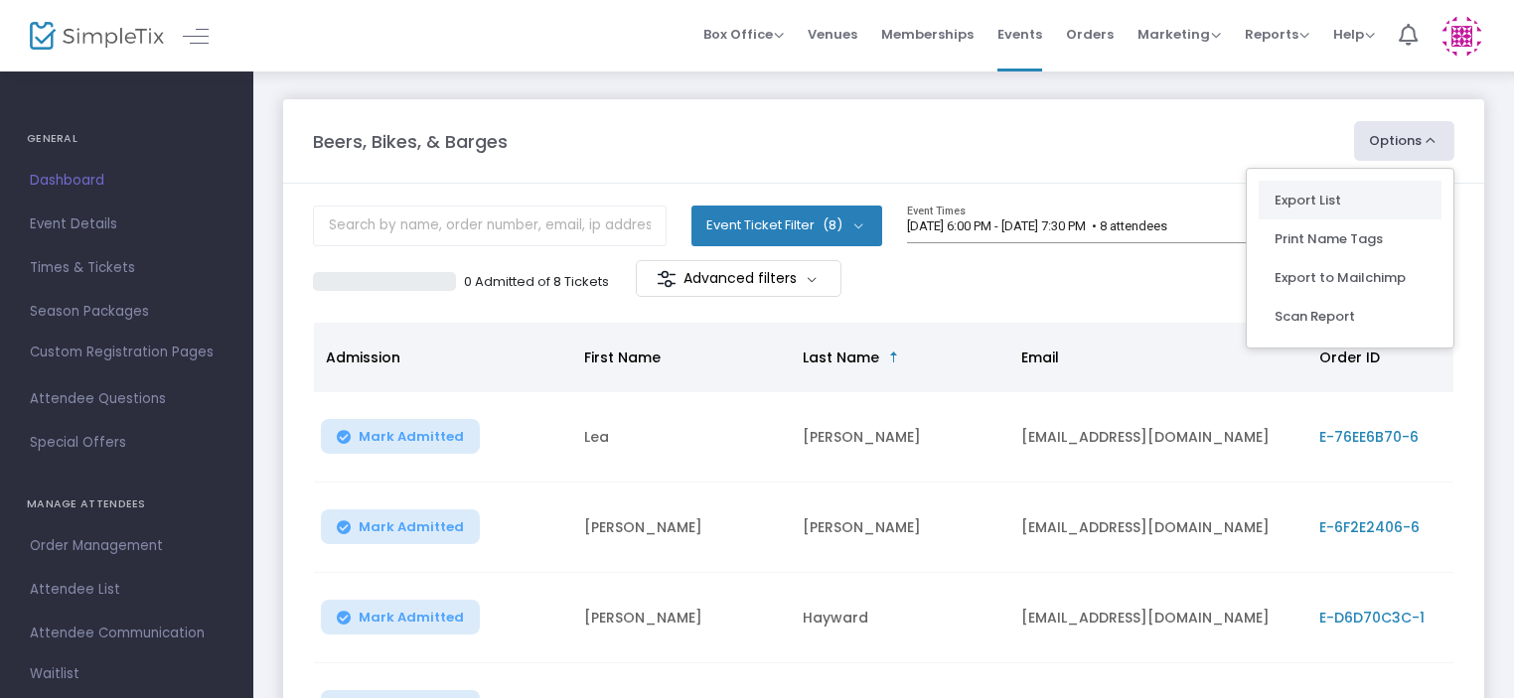
click at [1355, 191] on li "Export List" at bounding box center [1350, 200] width 183 height 39
radio input "false"
radio input "true"
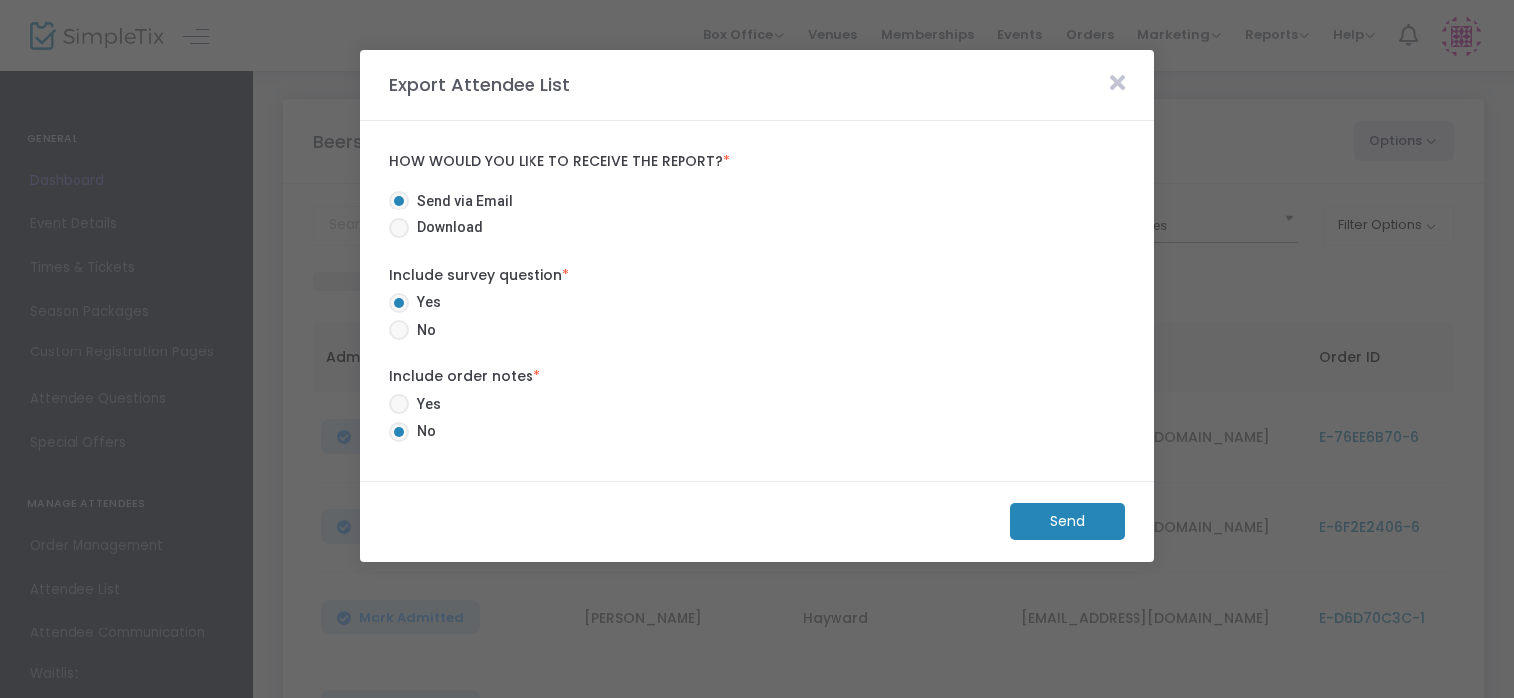
drag, startPoint x: 395, startPoint y: 226, endPoint x: 397, endPoint y: 238, distance: 12.1
click at [395, 225] on span at bounding box center [399, 229] width 20 height 20
click at [398, 238] on input "Download" at bounding box center [398, 238] width 1 height 1
radio input "true"
click at [397, 333] on span at bounding box center [399, 330] width 20 height 20
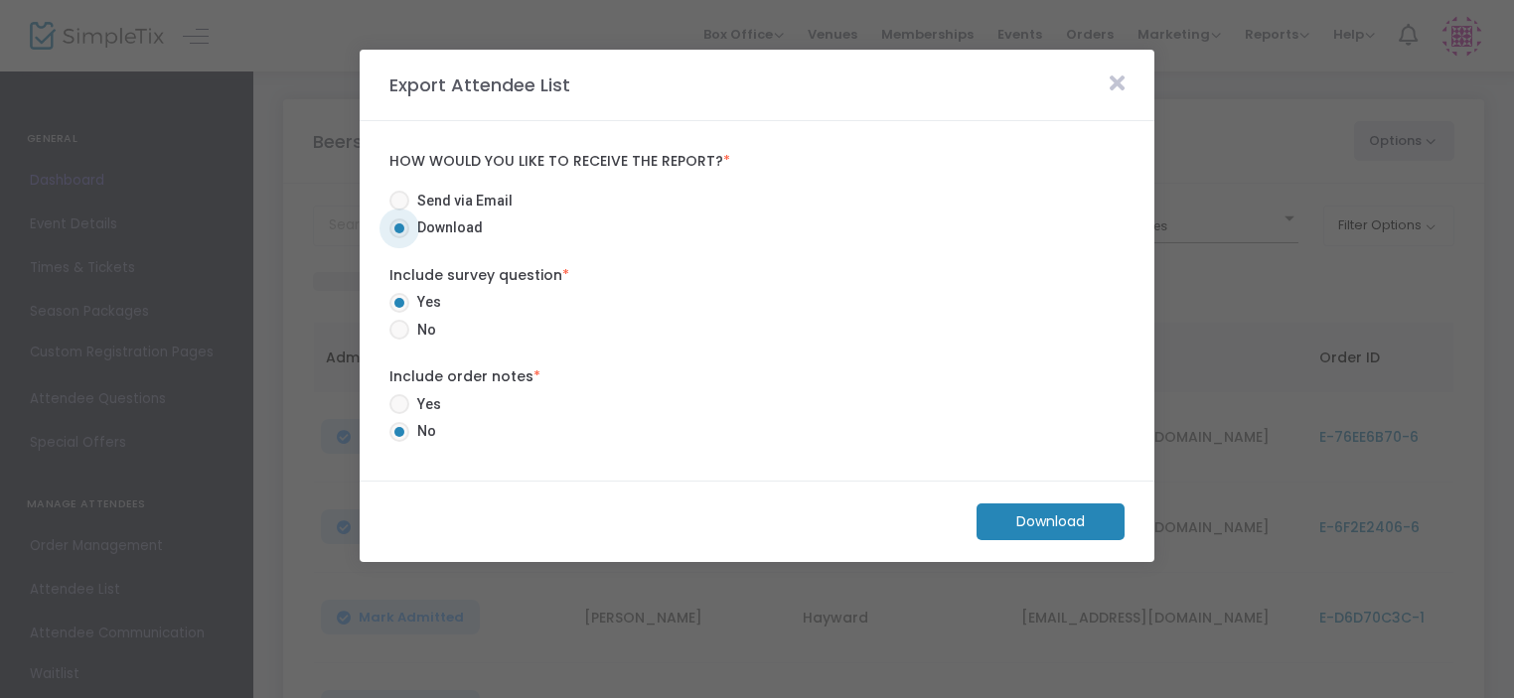
click at [398, 340] on input "No" at bounding box center [398, 340] width 1 height 1
radio input "true"
click at [1029, 520] on m-button "Download" at bounding box center [1050, 522] width 148 height 37
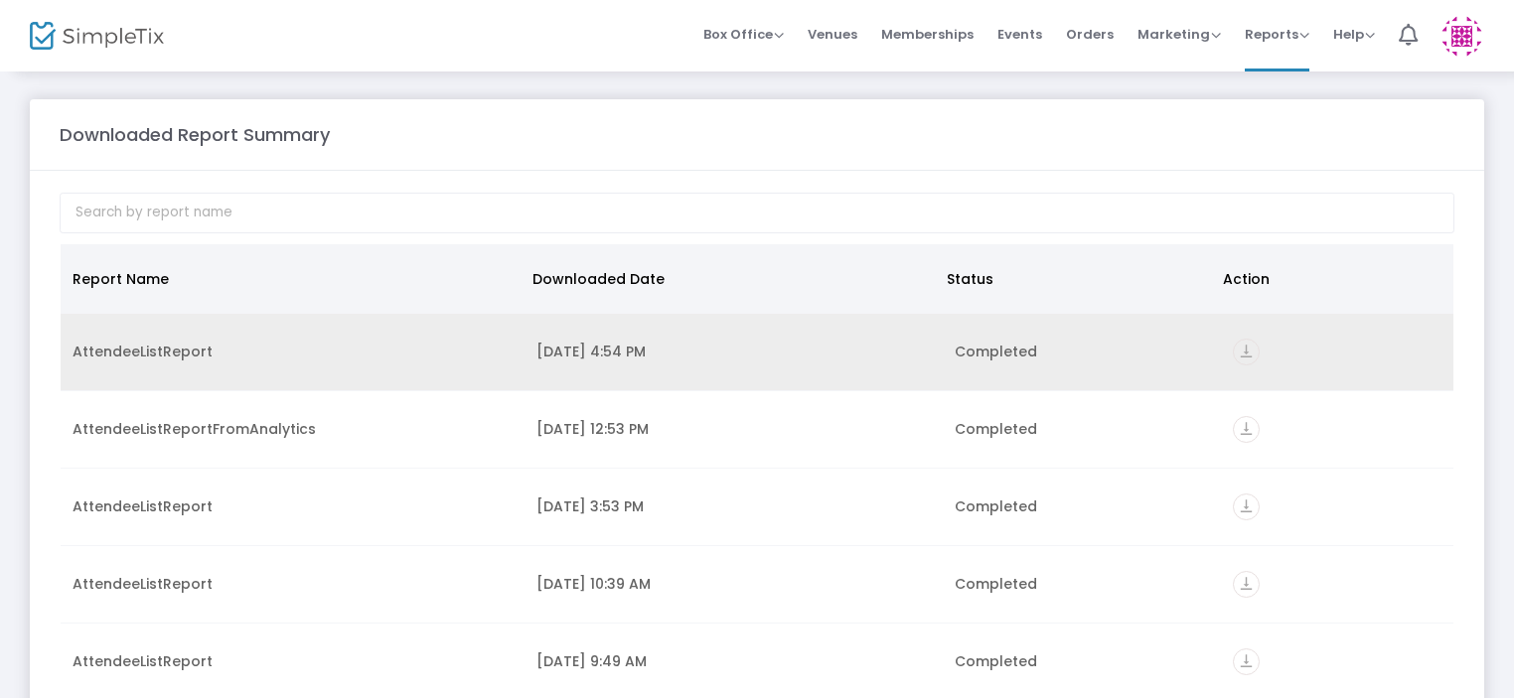
click at [1244, 352] on icon "vertical_align_bottom" at bounding box center [1246, 352] width 27 height 27
click at [1237, 354] on icon "vertical_align_bottom" at bounding box center [1246, 352] width 27 height 27
